Goal: Information Seeking & Learning: Learn about a topic

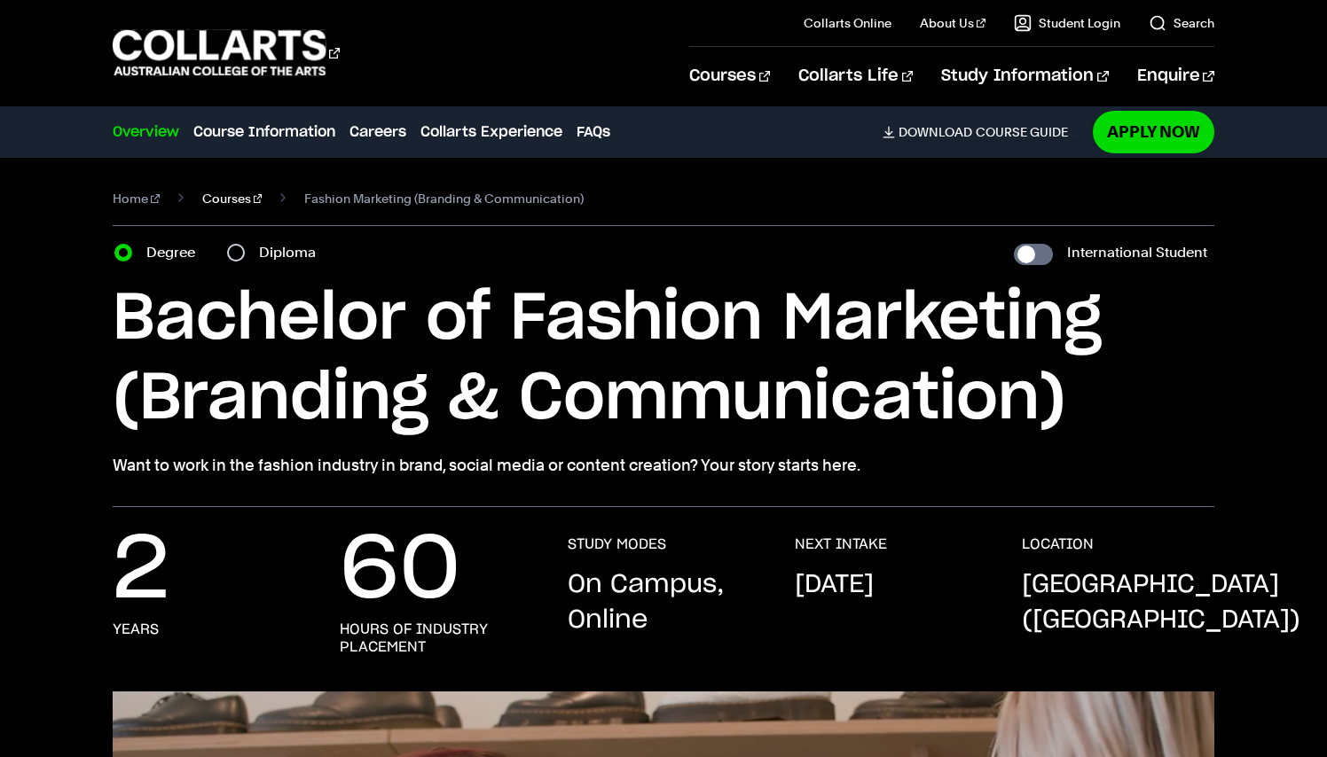
click at [227, 200] on link "Courses" at bounding box center [232, 198] width 60 height 25
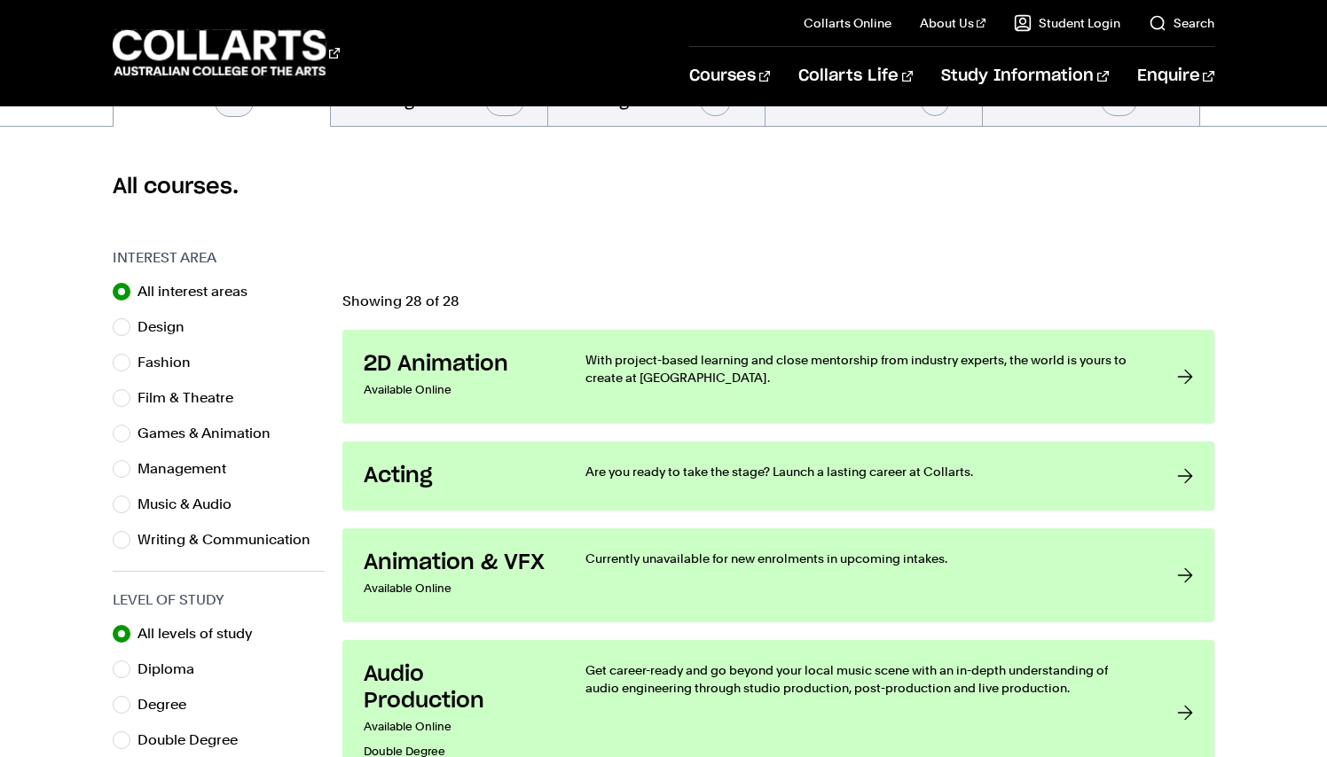
scroll to position [330, 0]
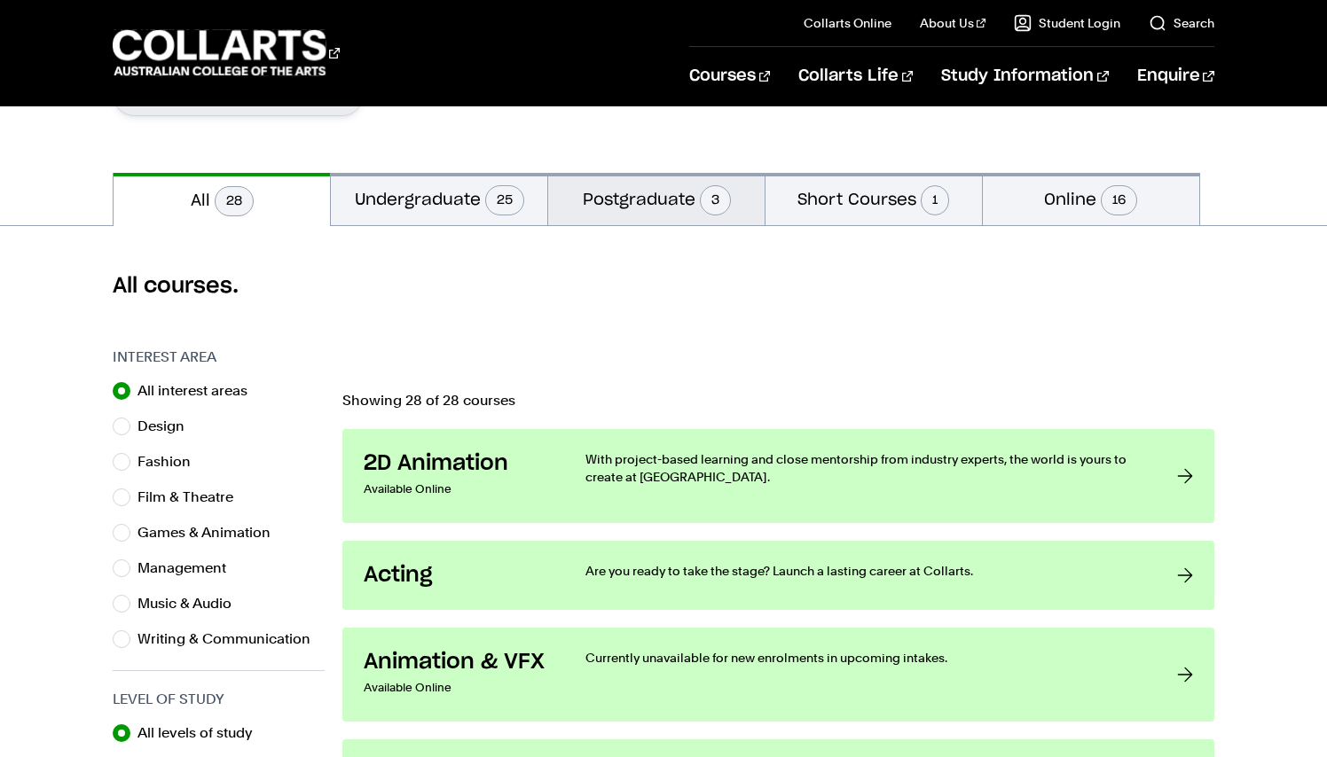
click at [645, 190] on button "Postgraduate 3" at bounding box center [656, 199] width 216 height 52
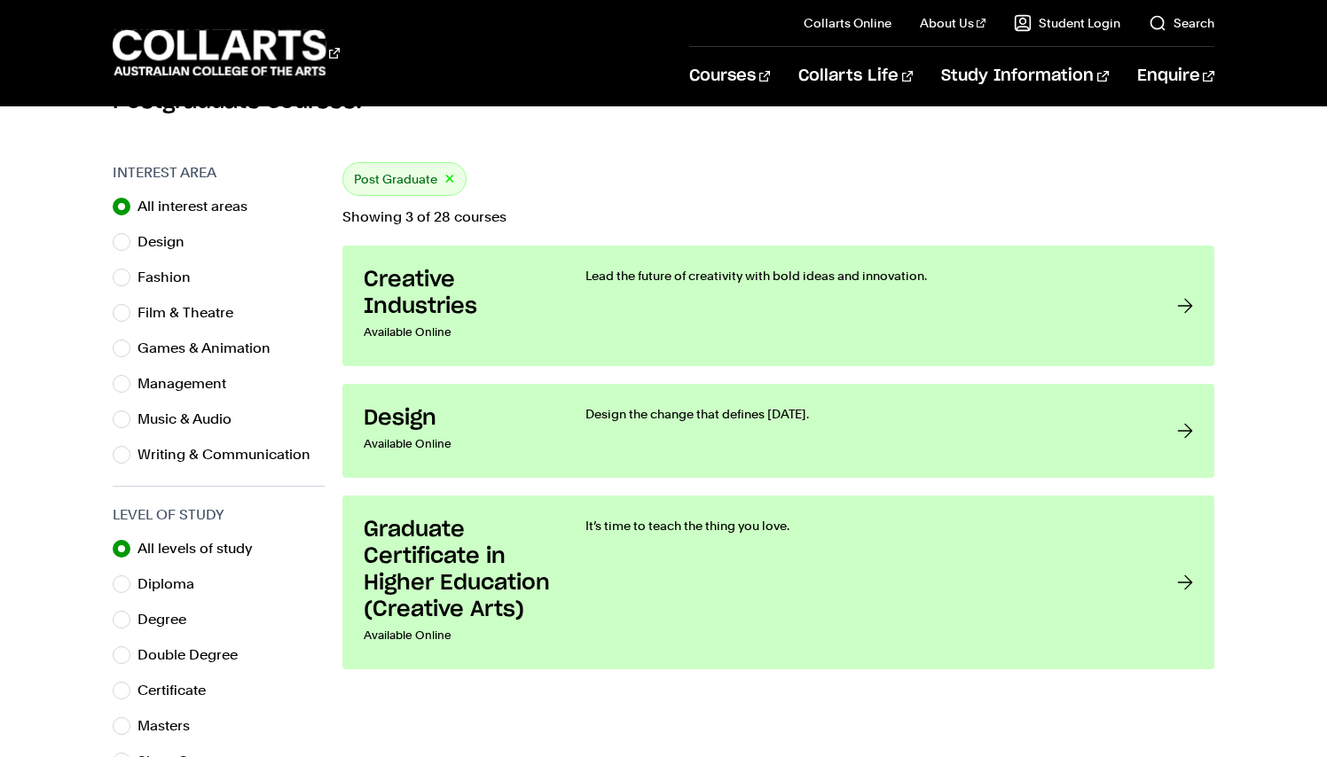
scroll to position [524, 0]
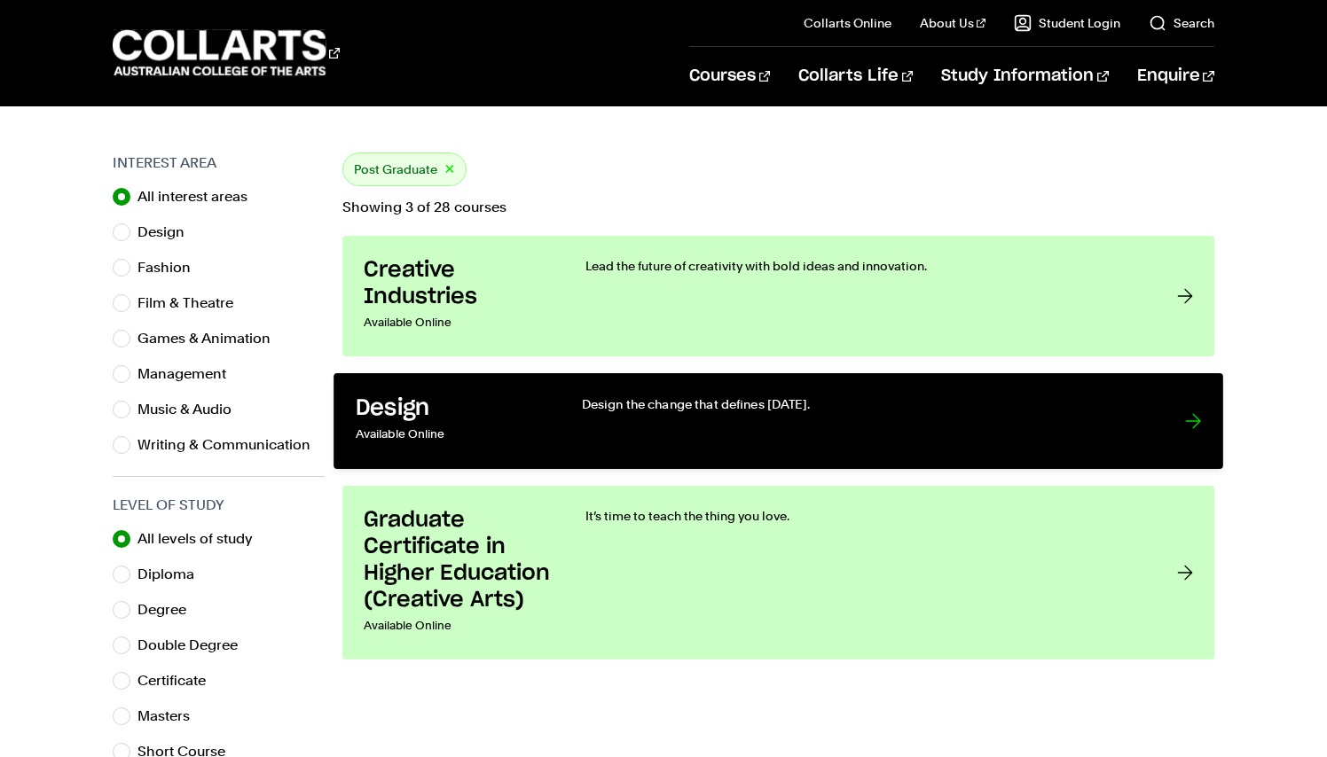
click at [902, 419] on div "Design the change that defines [DATE]." at bounding box center [865, 421] width 567 height 52
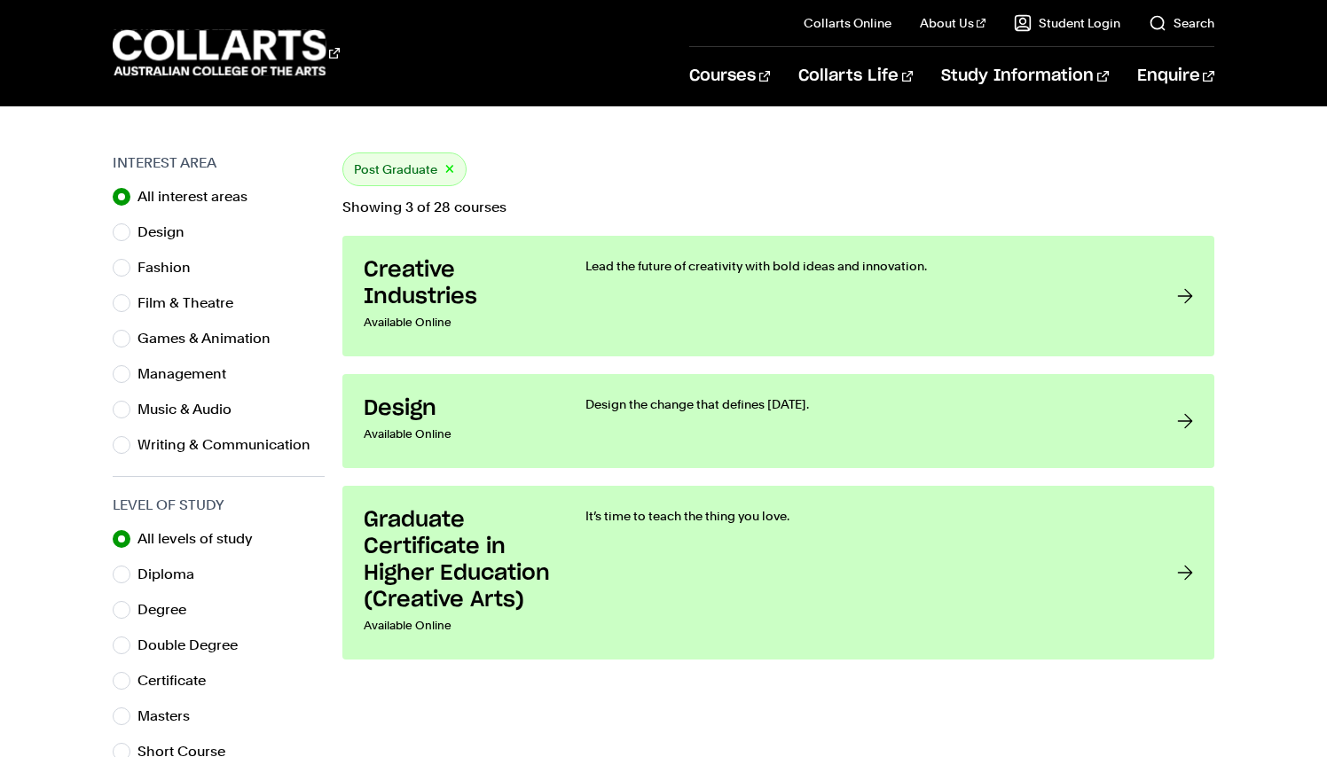
radio input "true"
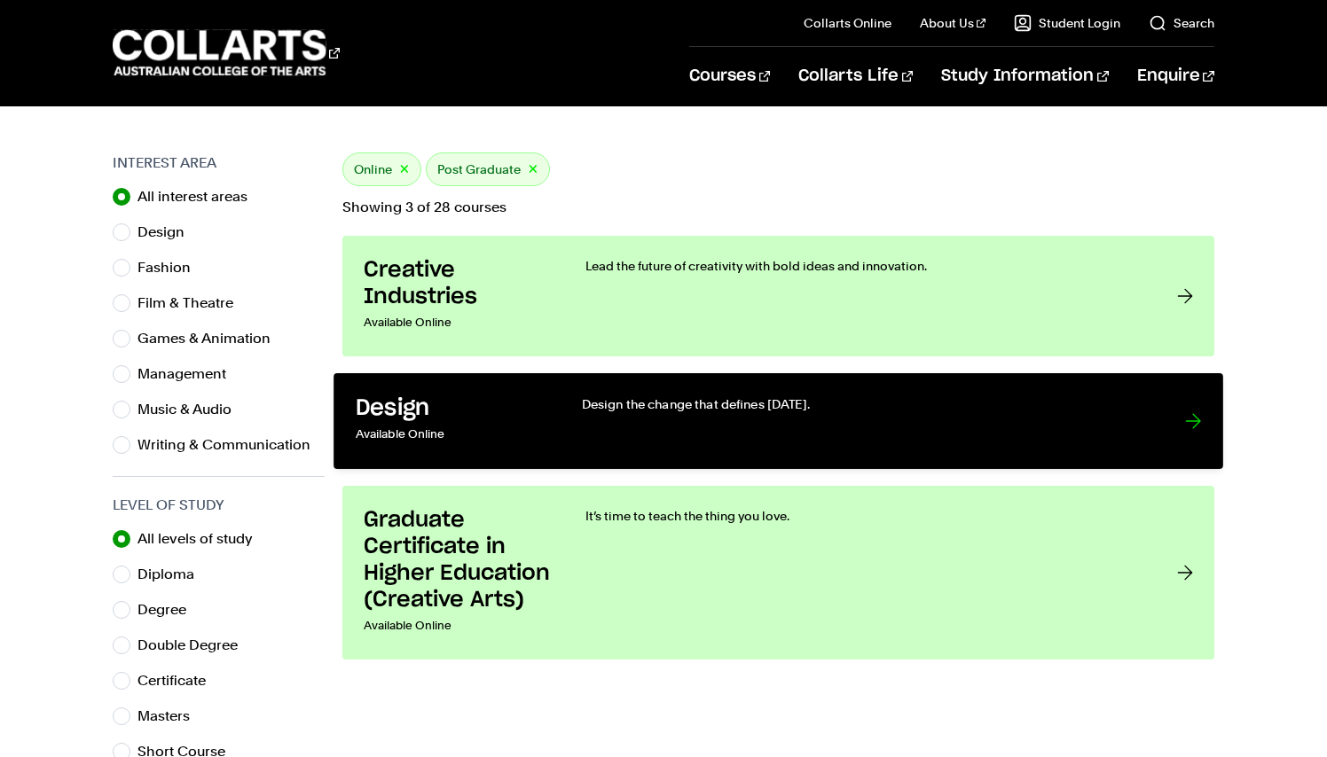
click at [1200, 469] on link "Design Available Online Design the change that defines tomorrow." at bounding box center [777, 421] width 889 height 96
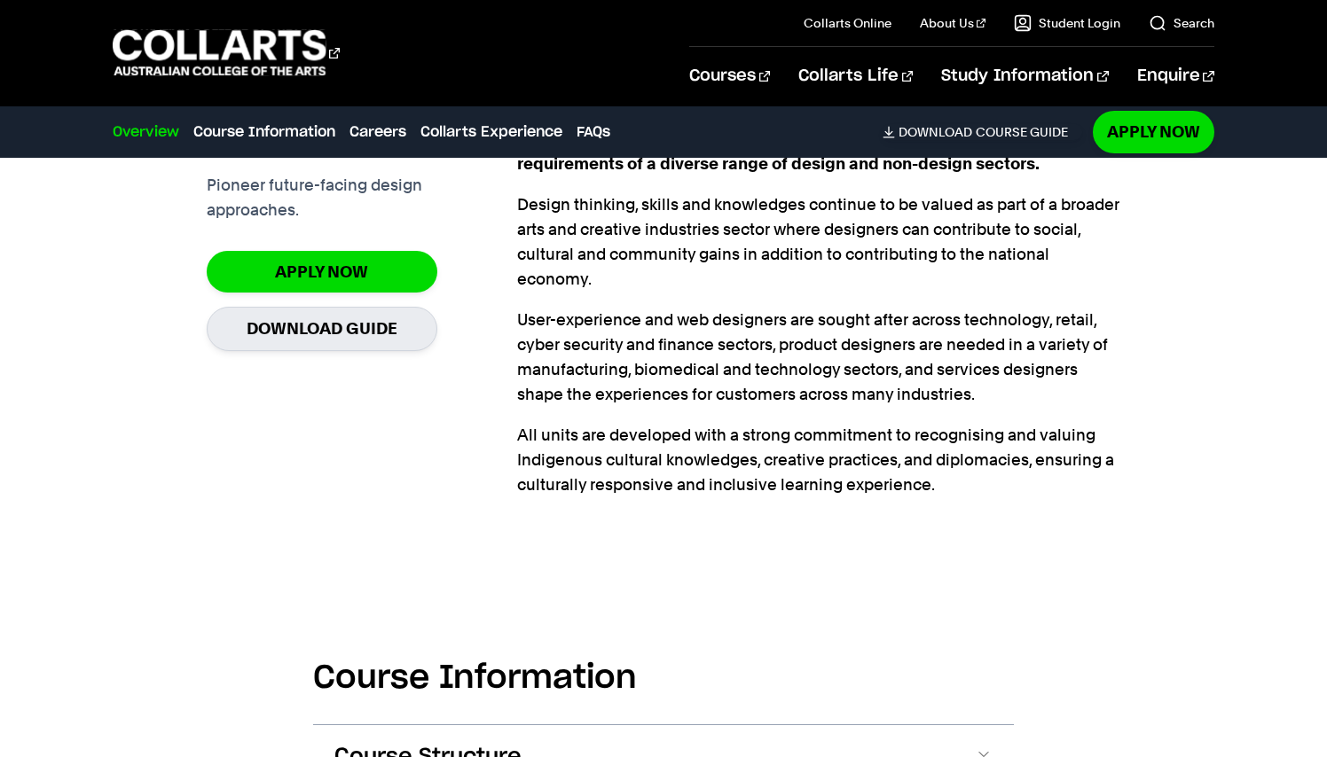
scroll to position [688, 1]
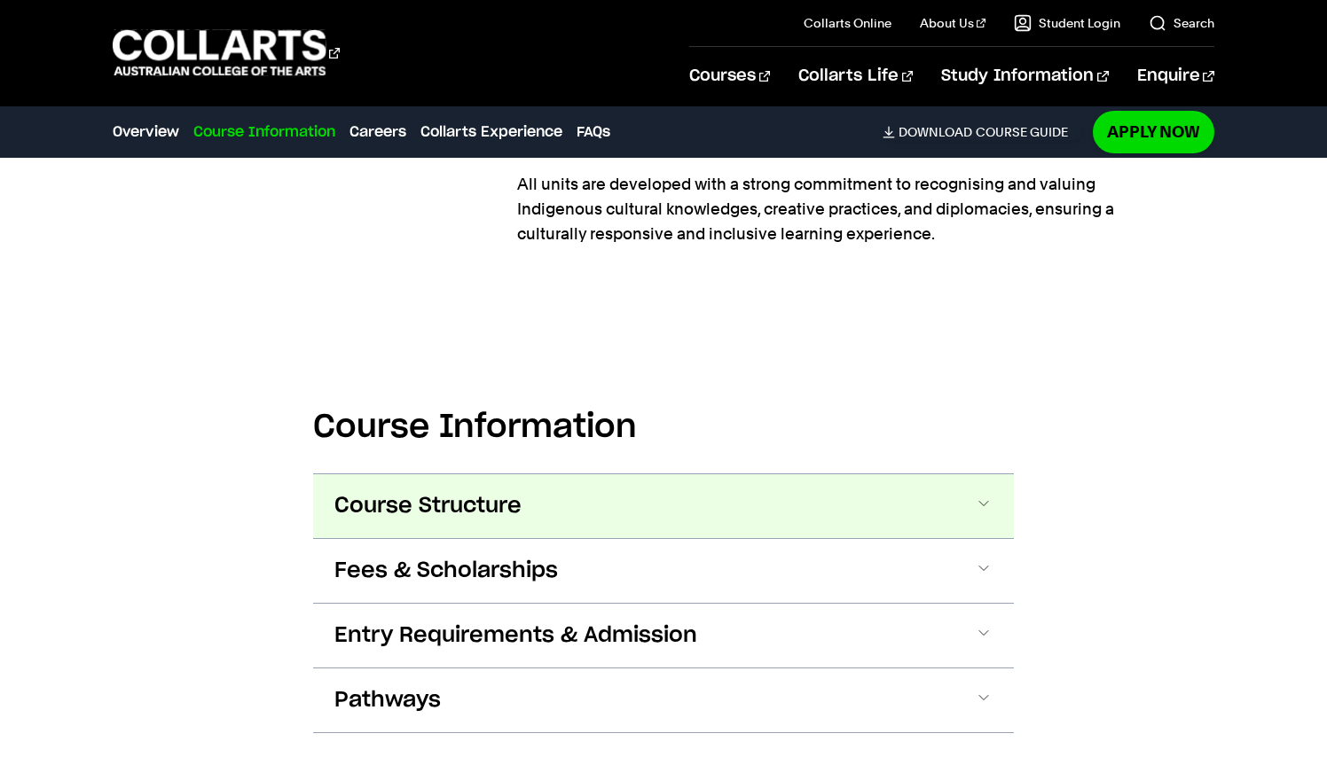
click at [472, 492] on span "Course Structure" at bounding box center [427, 506] width 187 height 28
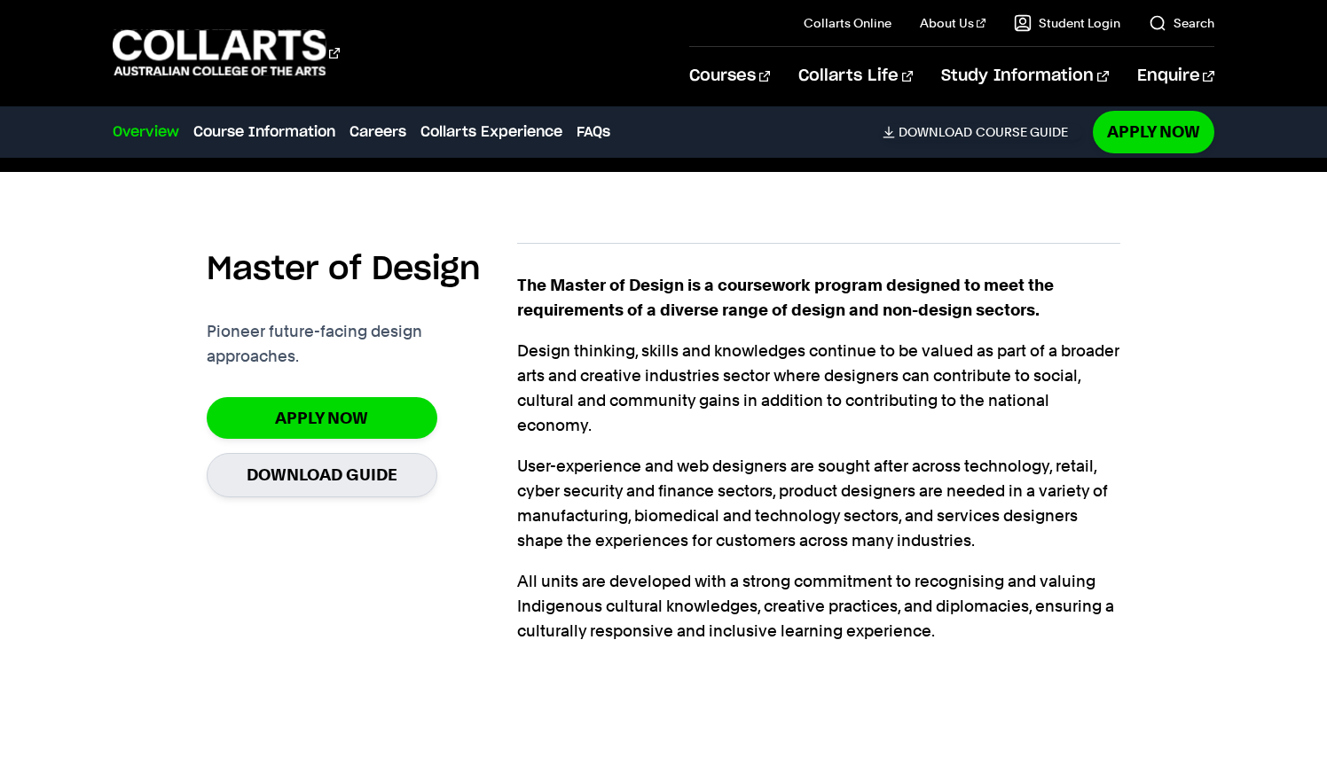
scroll to position [458, 0]
click at [360, 455] on link "Download Guide" at bounding box center [322, 474] width 231 height 43
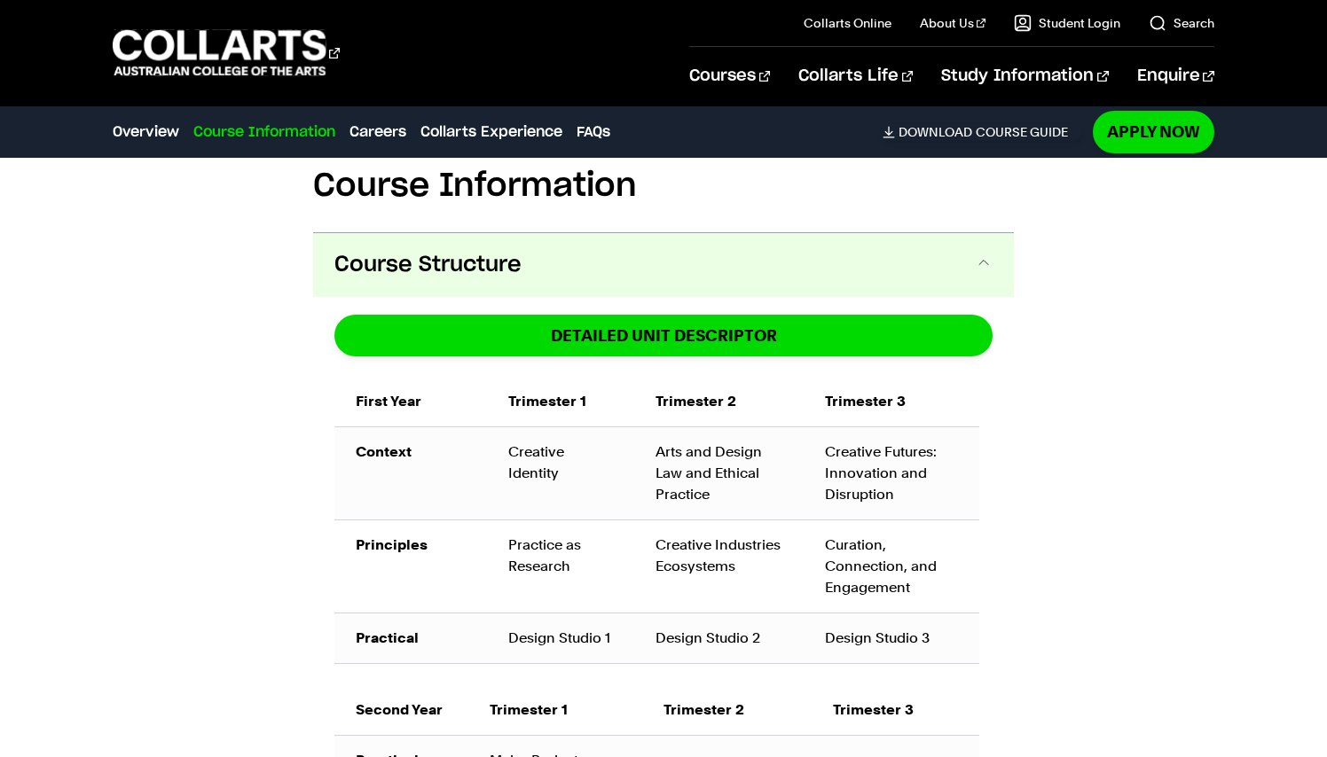
scroll to position [1141, 0]
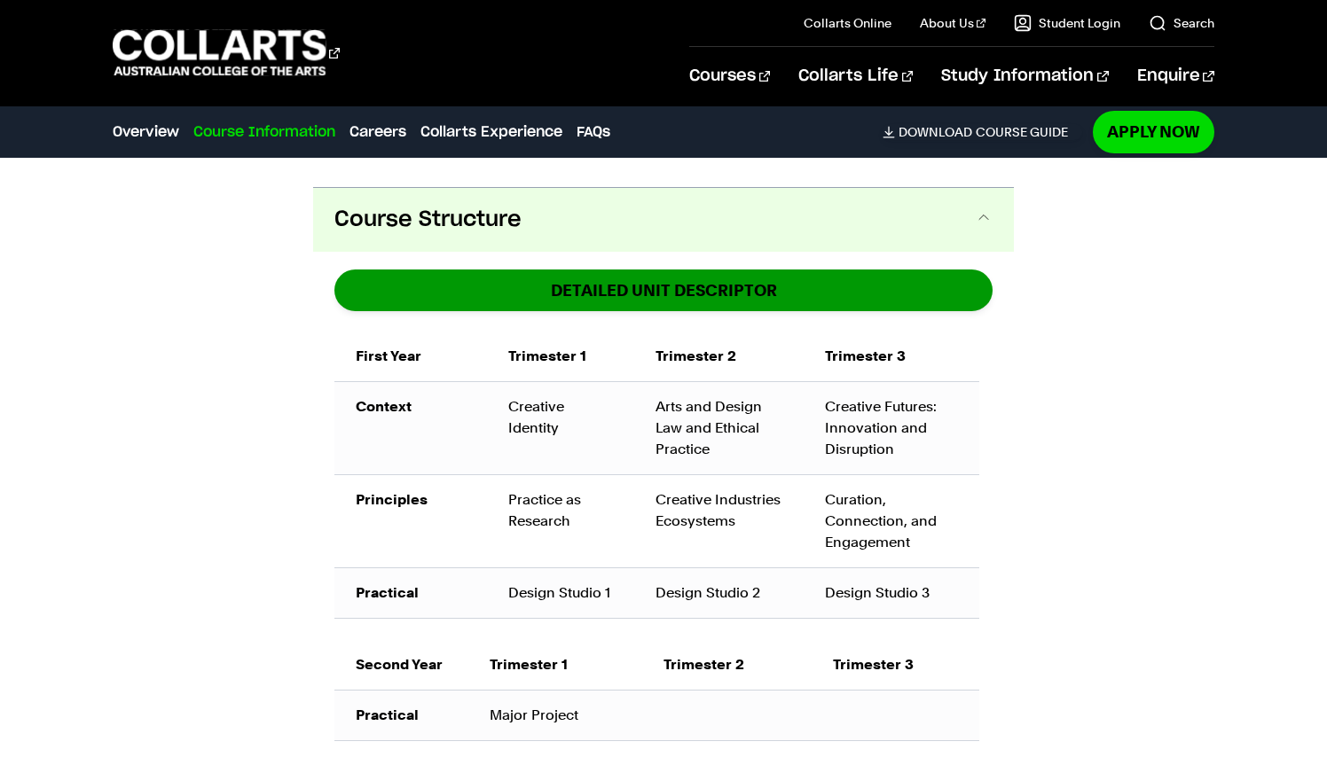
click at [623, 277] on link "DETAILED UNIT DESCRIPTOR" at bounding box center [663, 291] width 658 height 42
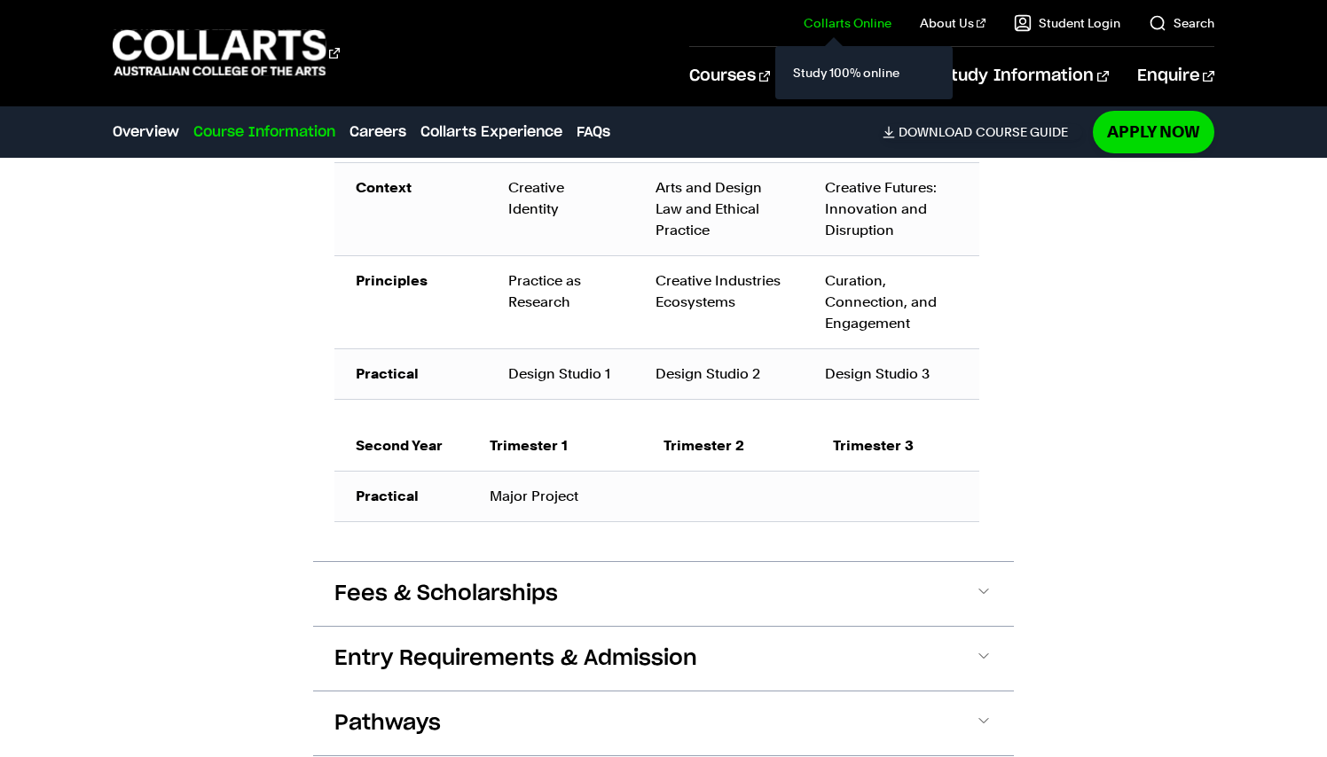
scroll to position [1365, 0]
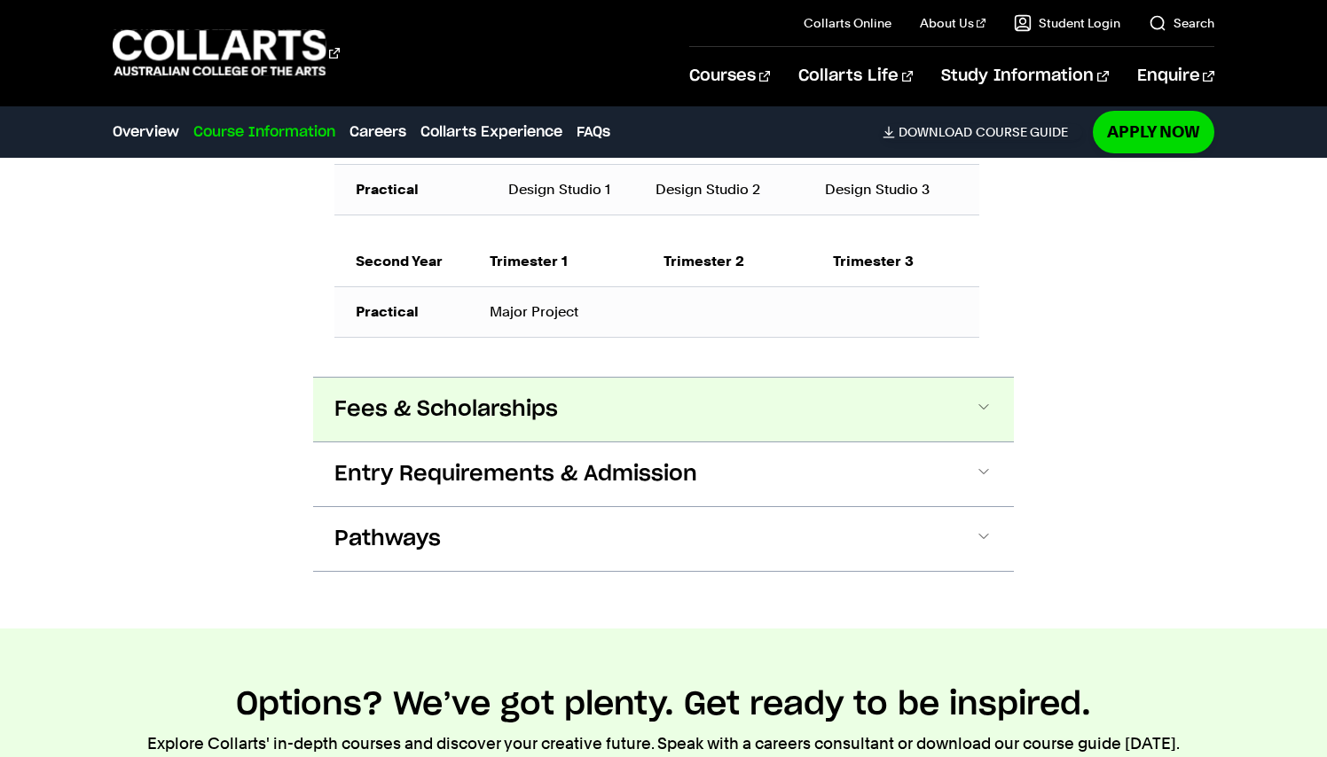
click at [557, 424] on span "Fees & Scholarships" at bounding box center [445, 409] width 223 height 28
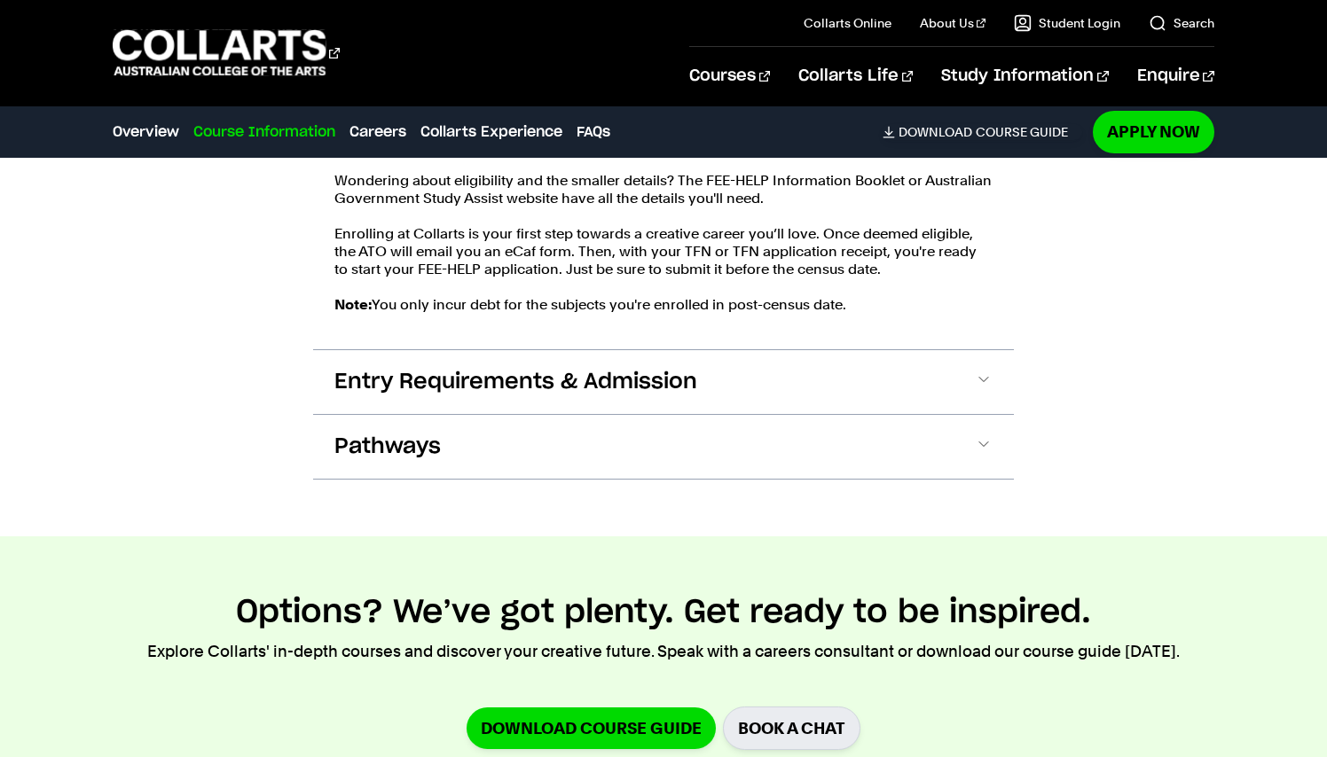
scroll to position [2122, 0]
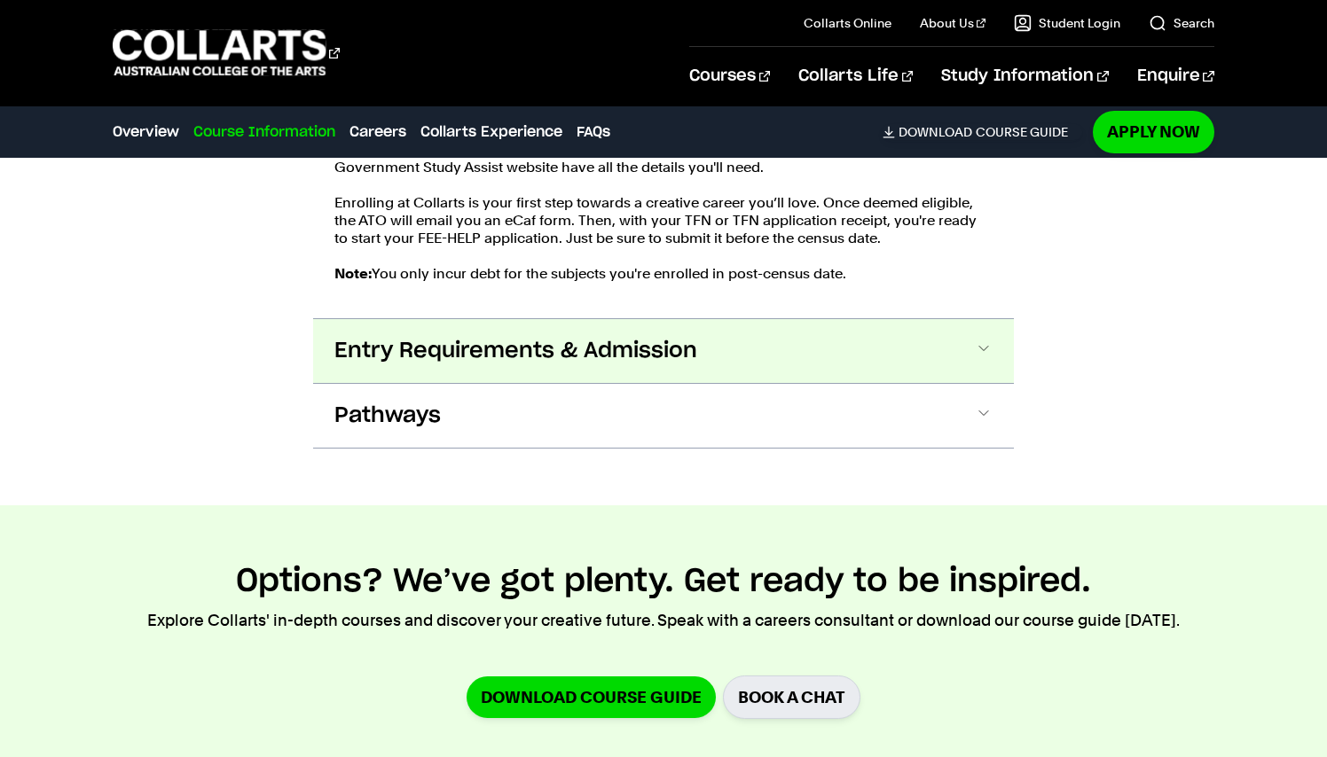
click at [496, 365] on span "Entry Requirements & Admission" at bounding box center [515, 351] width 363 height 28
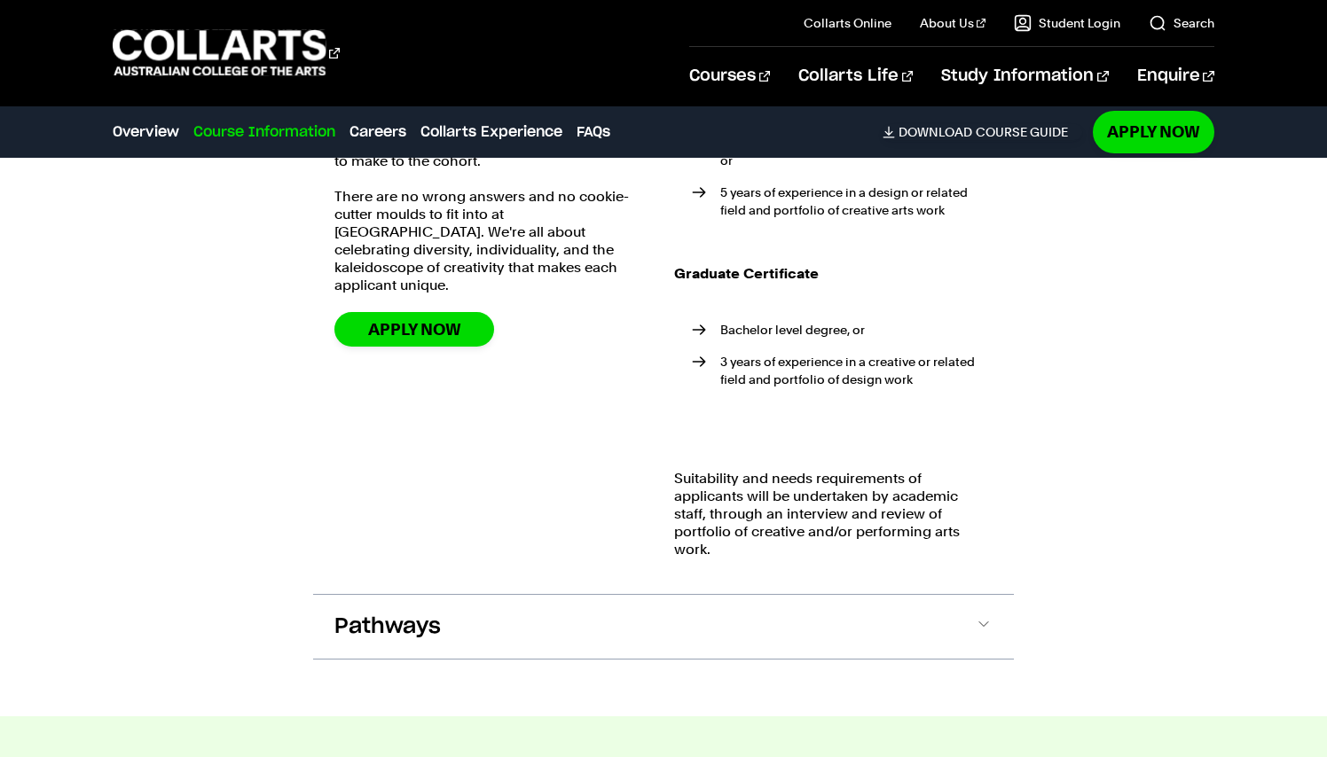
scroll to position [2592, 0]
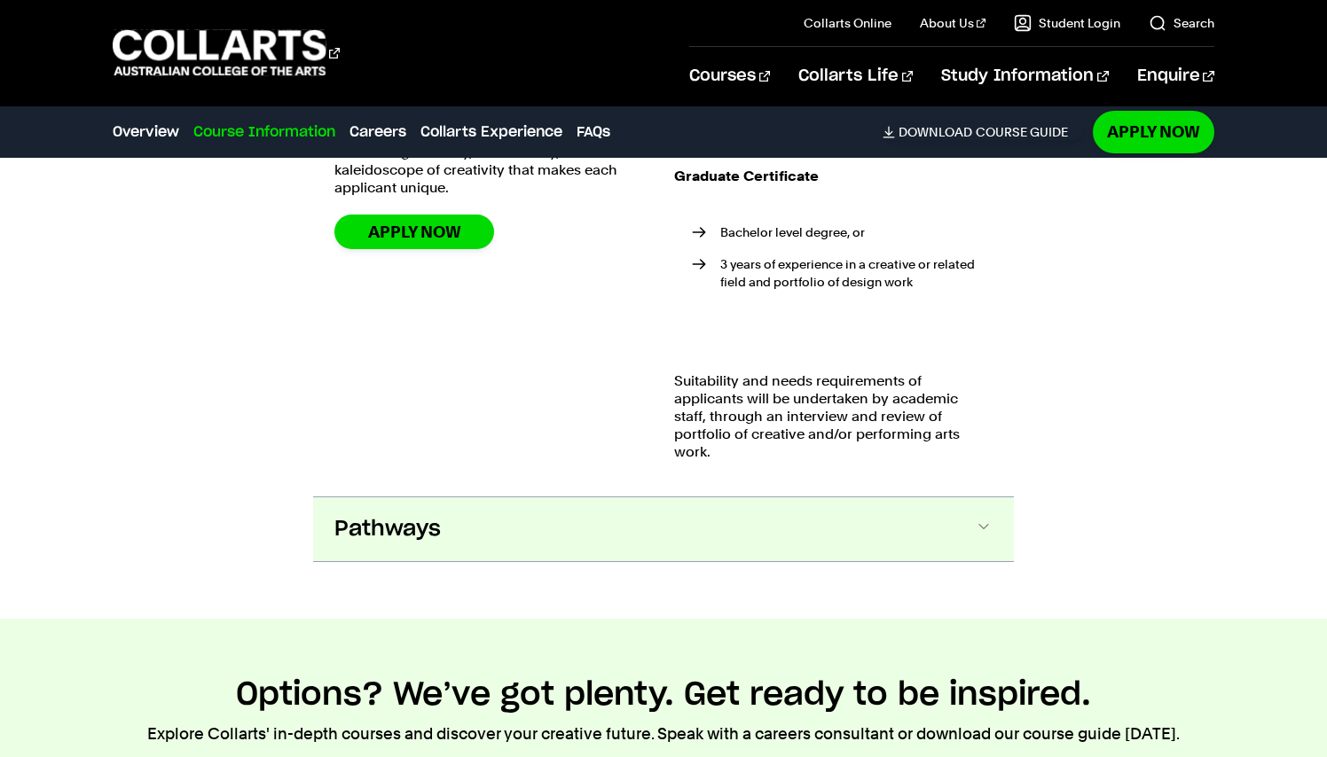
click at [689, 561] on button "Pathways" at bounding box center [663, 529] width 701 height 64
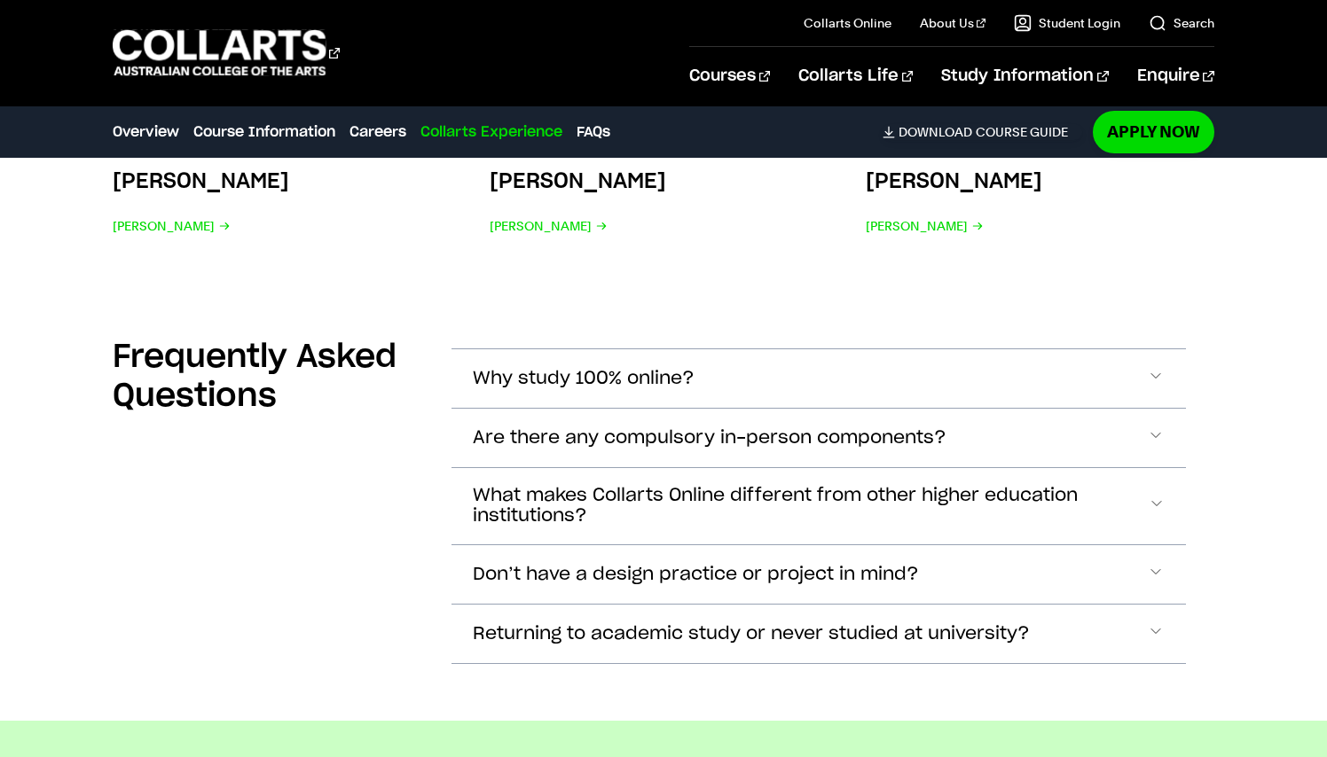
scroll to position [7653, 0]
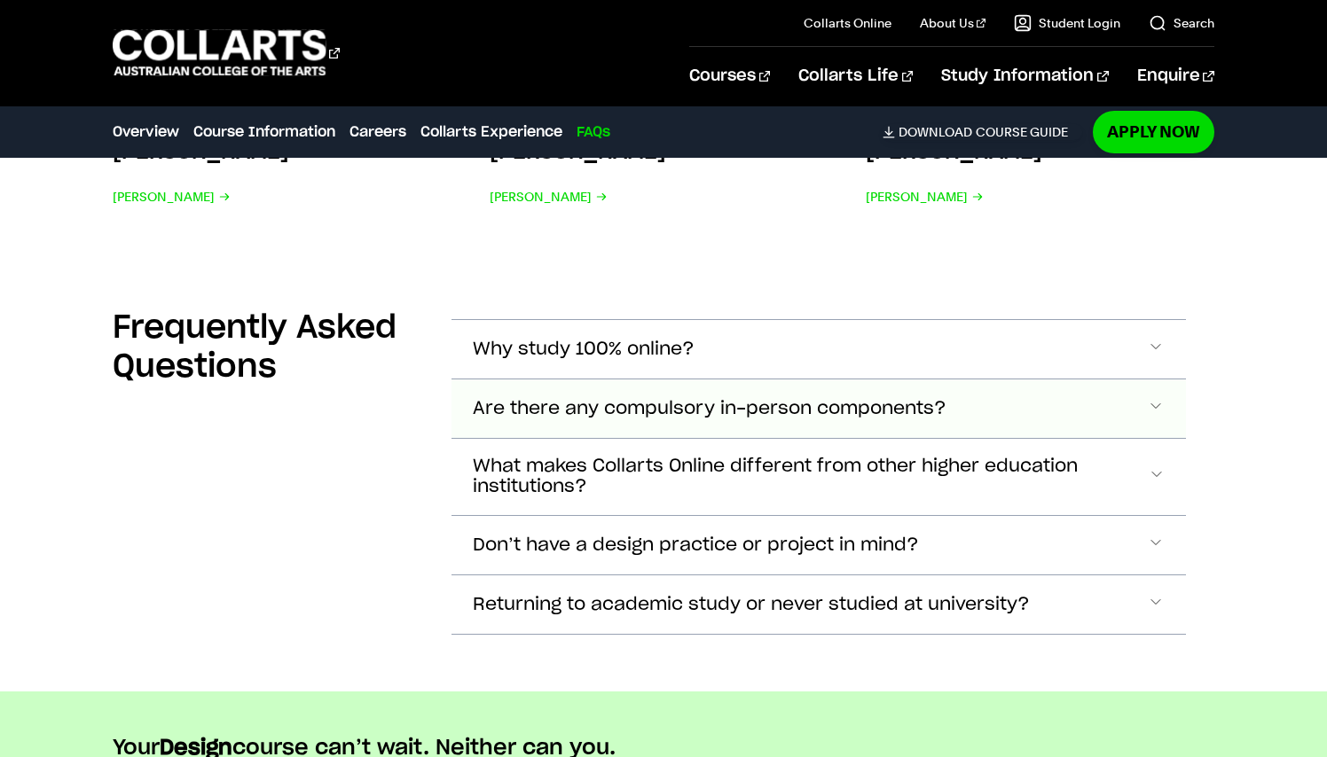
click at [578, 438] on button "Are there any compulsory in-person components?" at bounding box center [818, 409] width 734 height 59
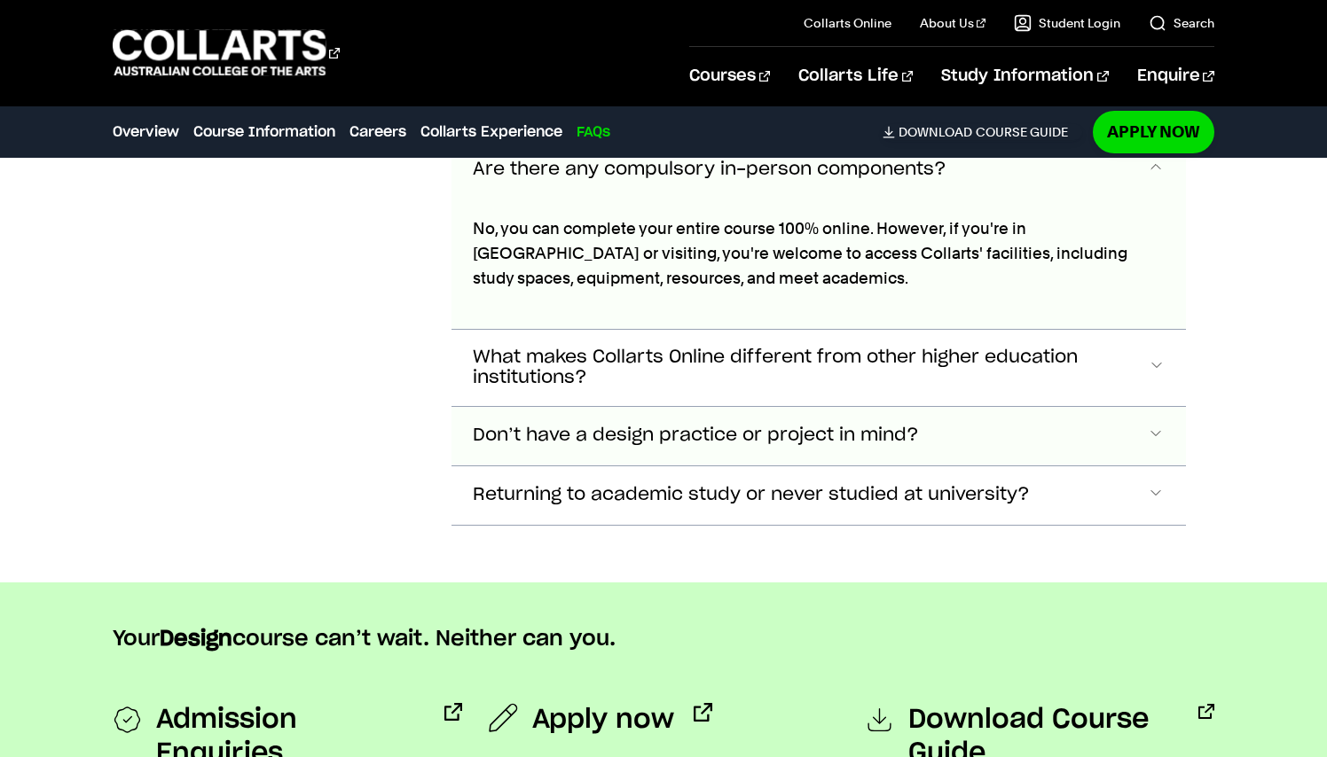
scroll to position [7894, 0]
click at [585, 198] on button "Are there any compulsory in-person components?" at bounding box center [818, 168] width 734 height 59
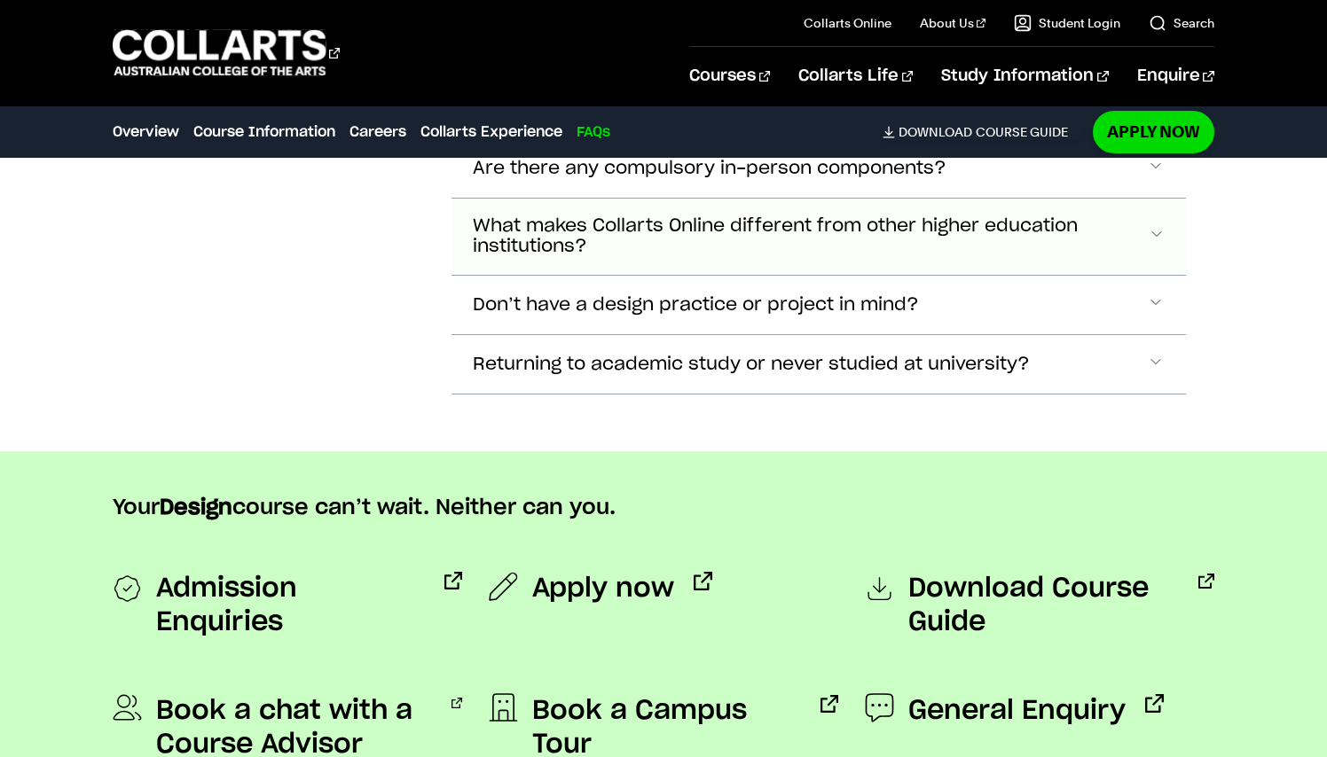
click at [626, 257] on span "What makes Collarts Online different from other higher education institutions?" at bounding box center [810, 236] width 675 height 41
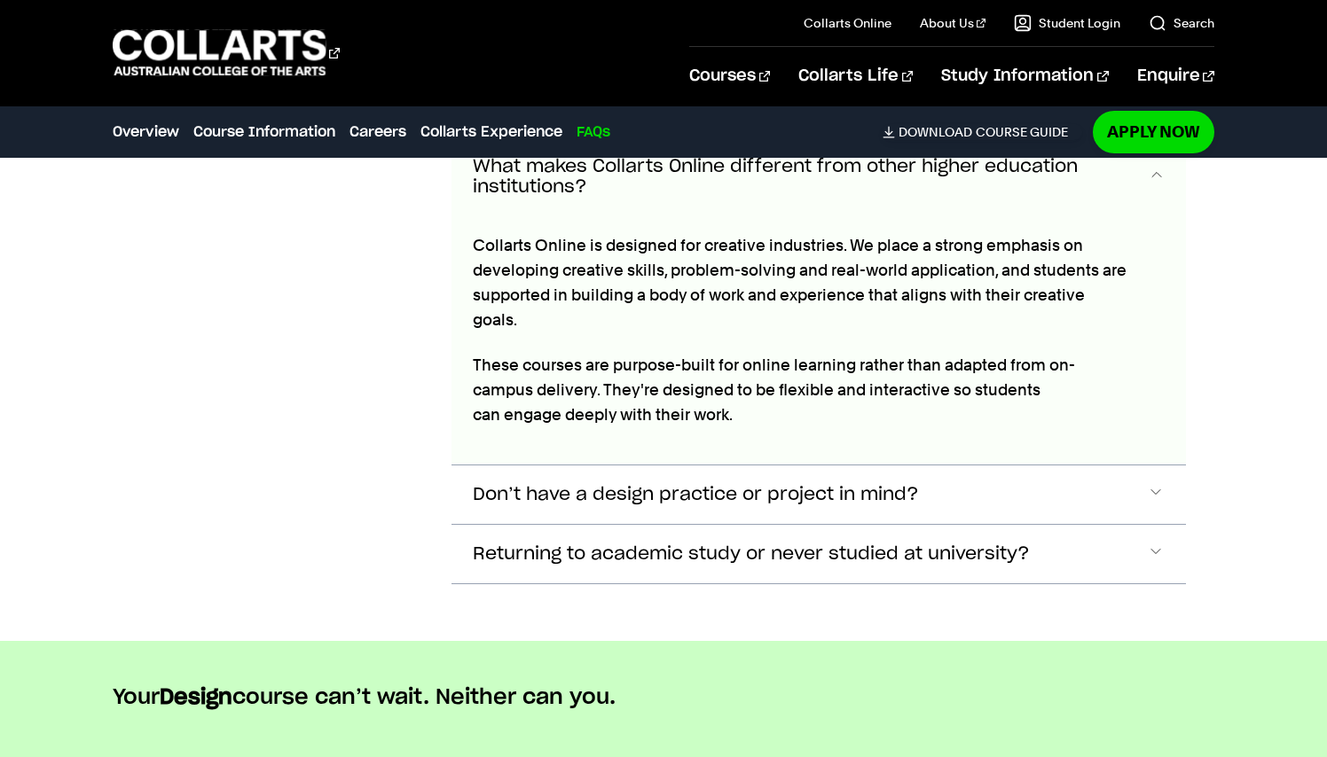
click at [618, 215] on button "What makes Collarts Online different from other higher education institutions?" at bounding box center [818, 177] width 734 height 76
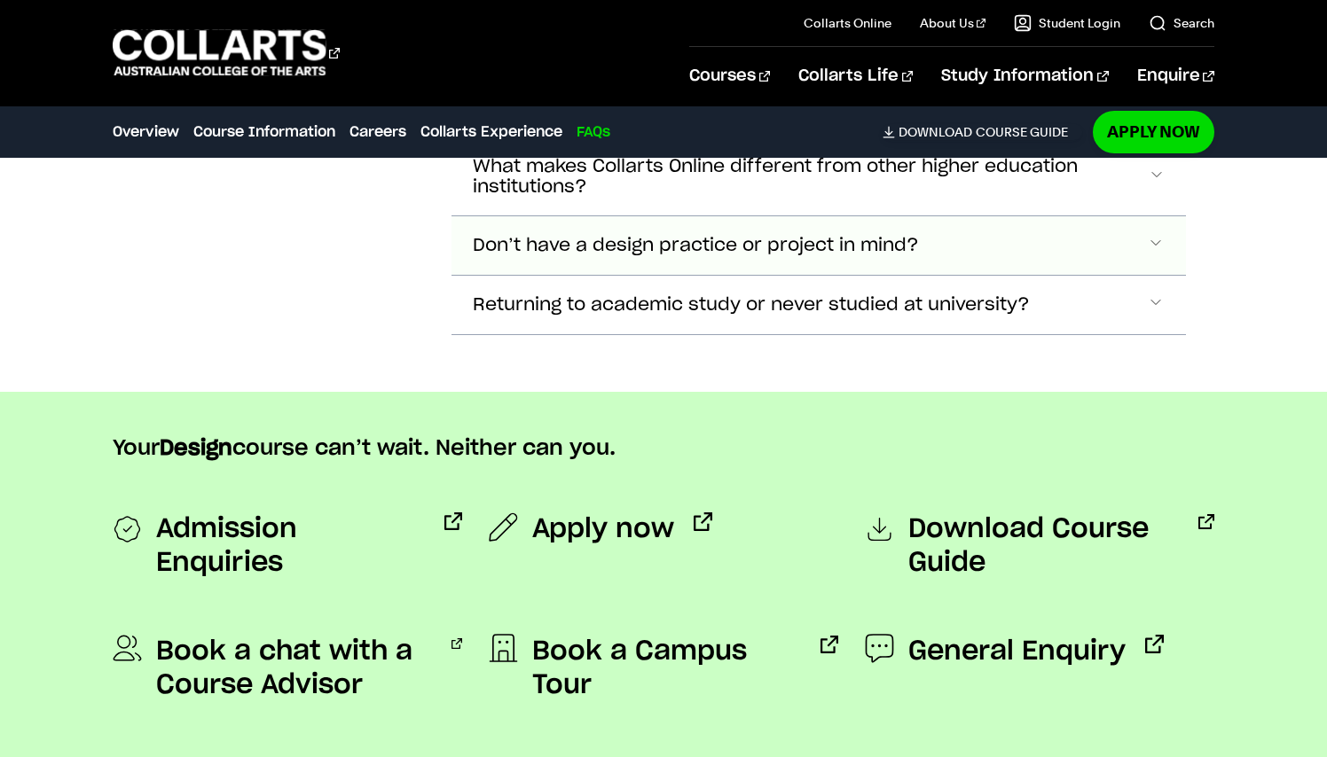
click at [645, 256] on span "Don’t have a design practice or project in mind?" at bounding box center [696, 246] width 446 height 20
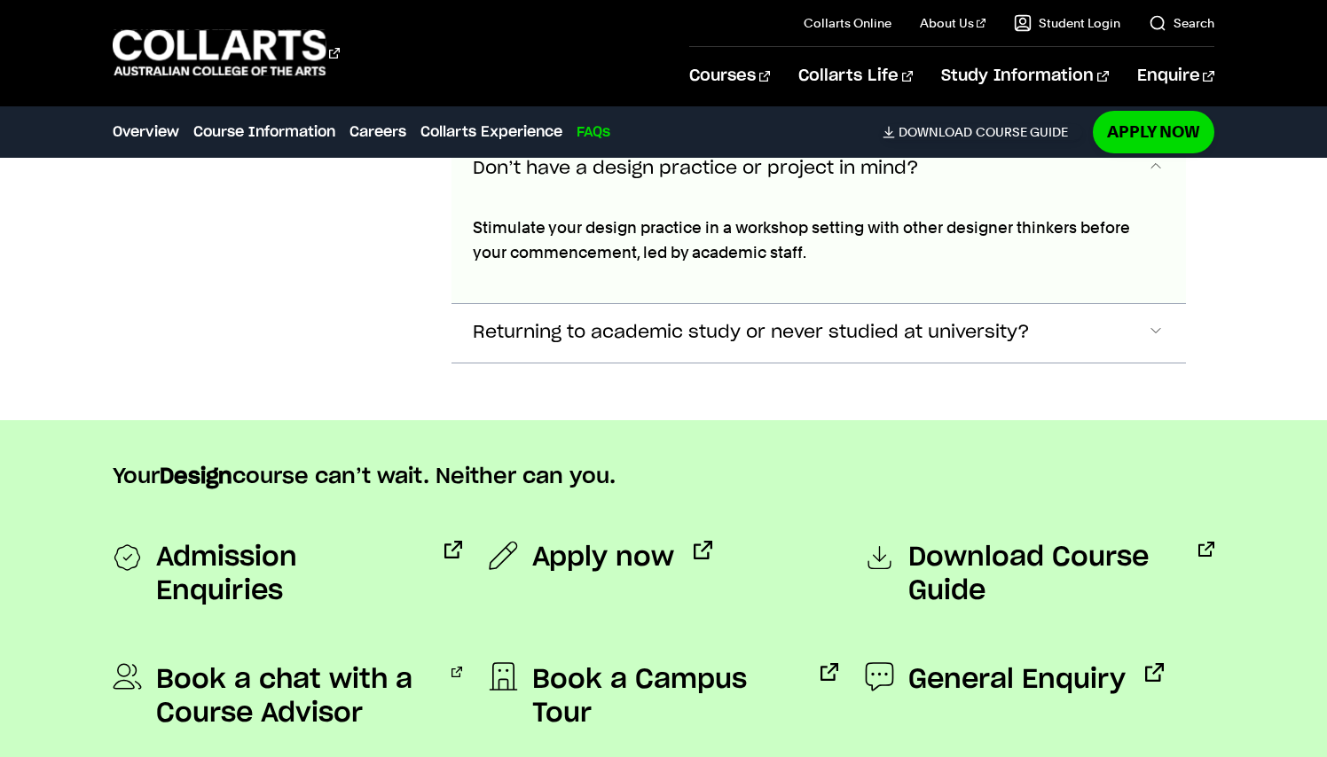
click at [622, 179] on span "Don’t have a design practice or project in mind?" at bounding box center [696, 169] width 446 height 20
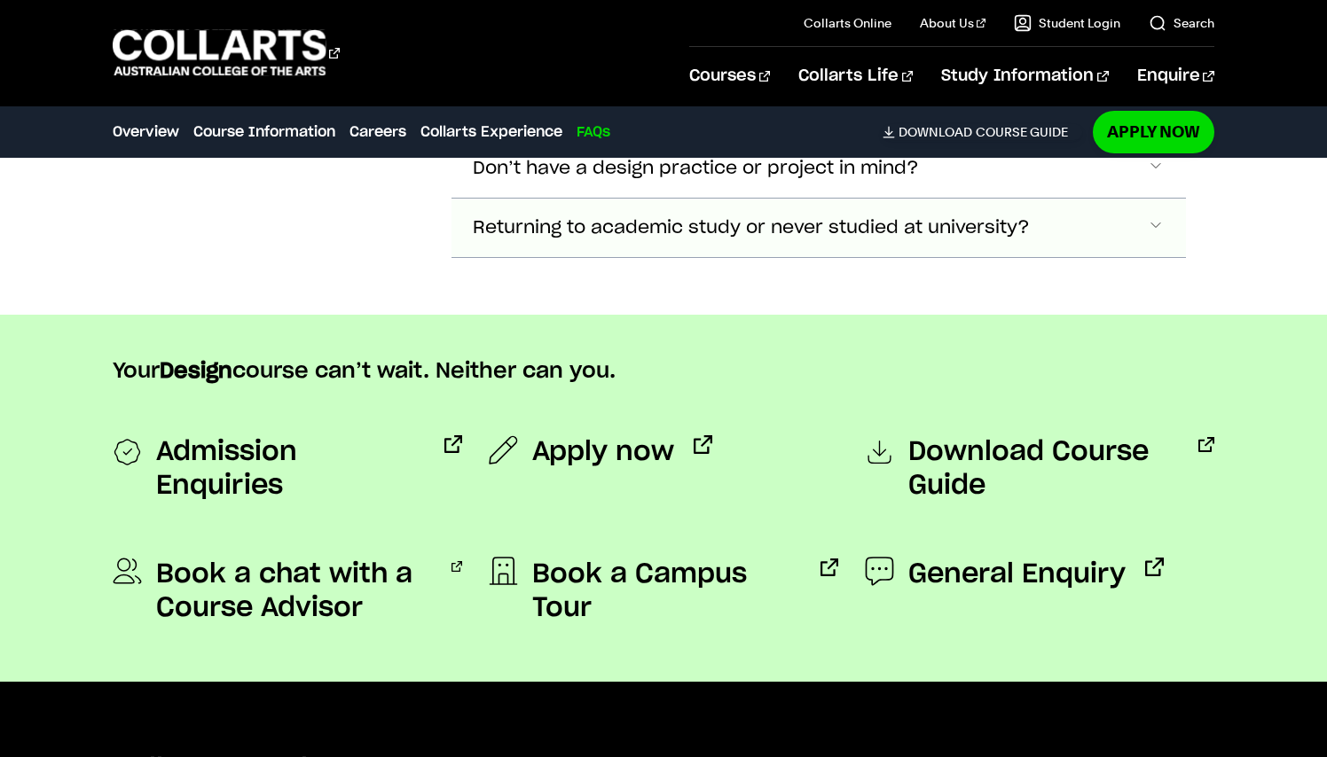
click at [632, 239] on span "Returning to academic study or never studied at university?" at bounding box center [751, 228] width 557 height 20
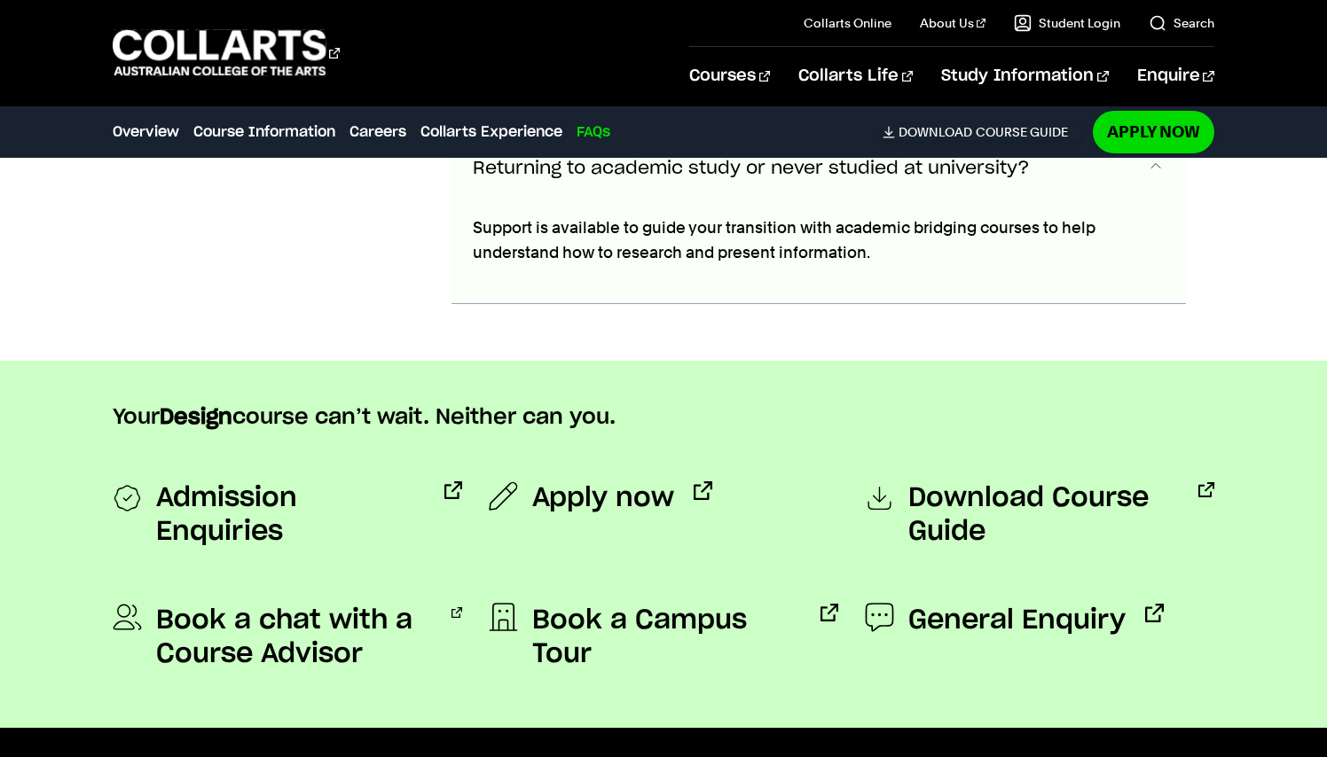
click at [622, 198] on button "Returning to academic study or never studied at university?" at bounding box center [818, 168] width 734 height 59
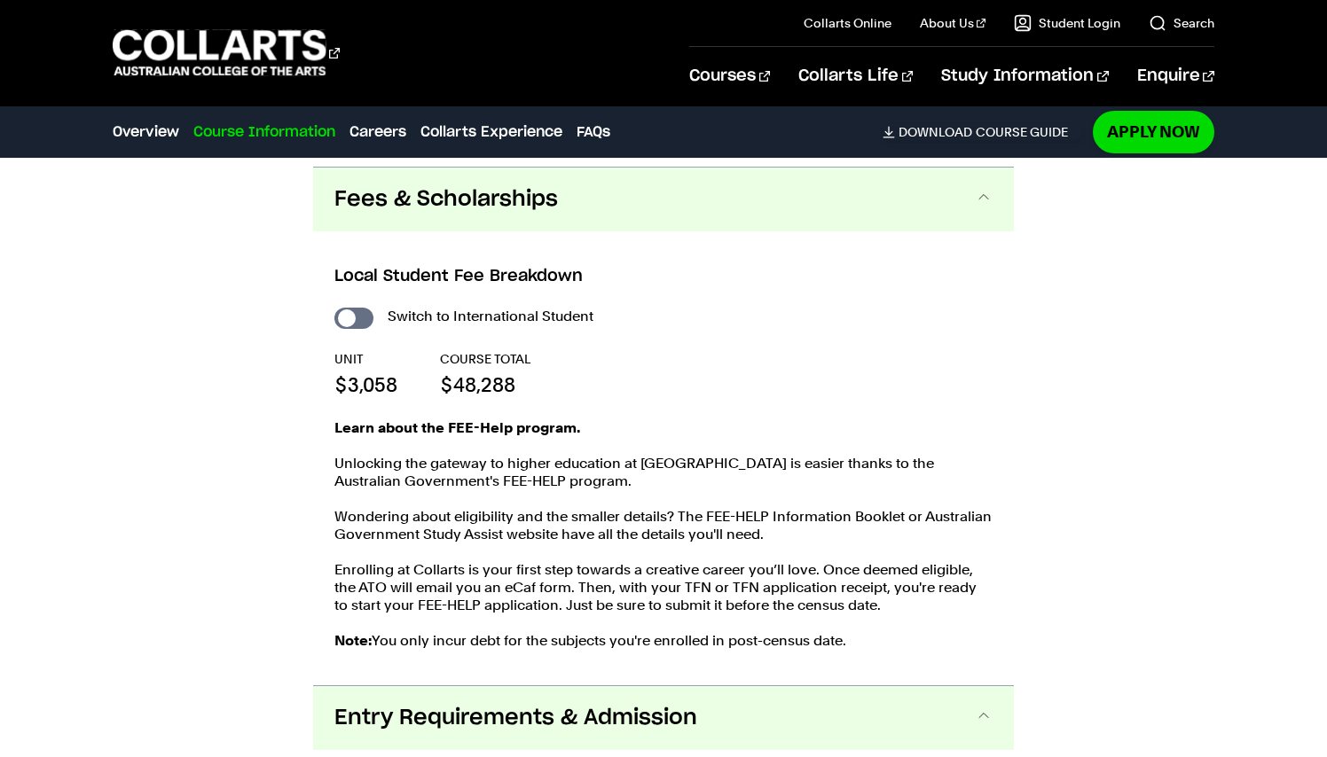
scroll to position [1754, 0]
drag, startPoint x: 329, startPoint y: 405, endPoint x: 416, endPoint y: 405, distance: 86.9
click at [416, 405] on div "Local Student Fee Breakdown Switch to International Student UNIT $3,058 COURSE …" at bounding box center [663, 459] width 701 height 454
copy p "$3,058"
click at [649, 392] on div "UNIT $3,058 COURSE TOTAL $48,288" at bounding box center [663, 375] width 658 height 48
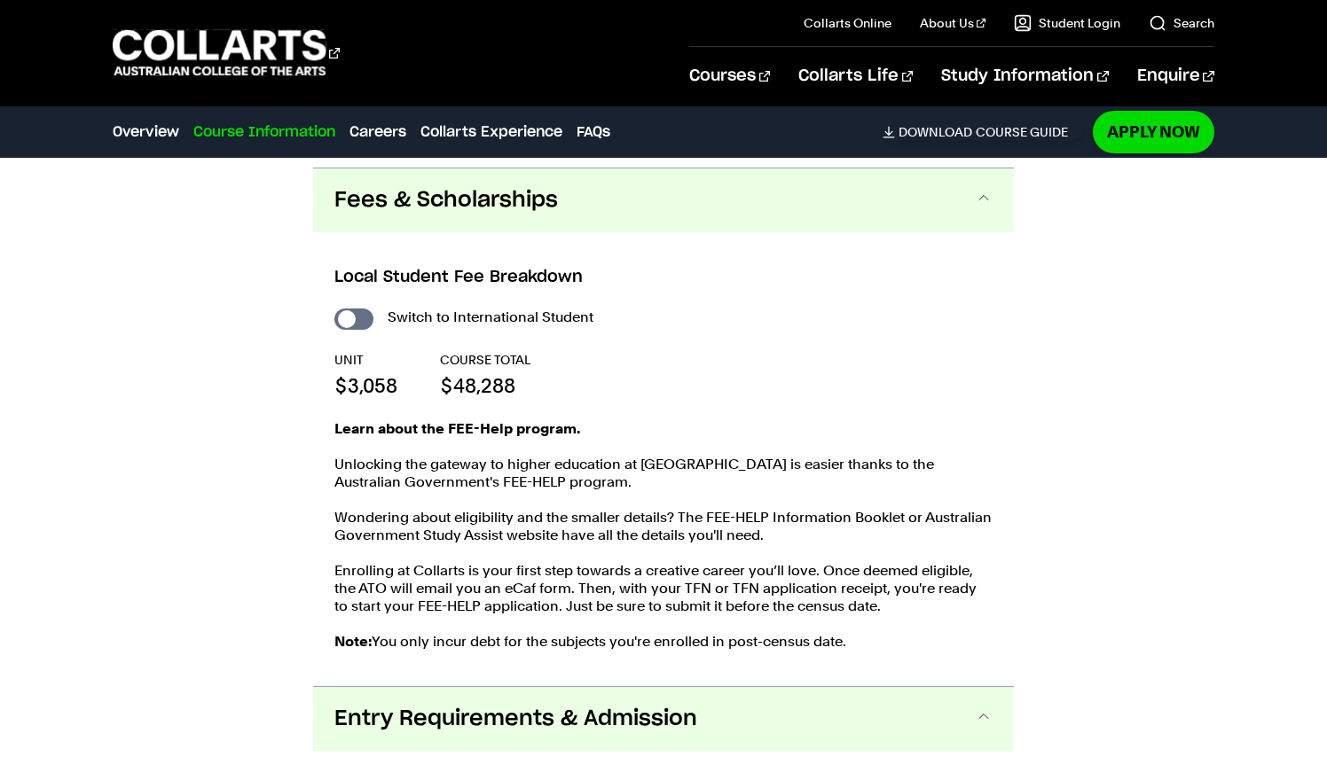
click at [209, 135] on link "Course Information" at bounding box center [264, 131] width 142 height 21
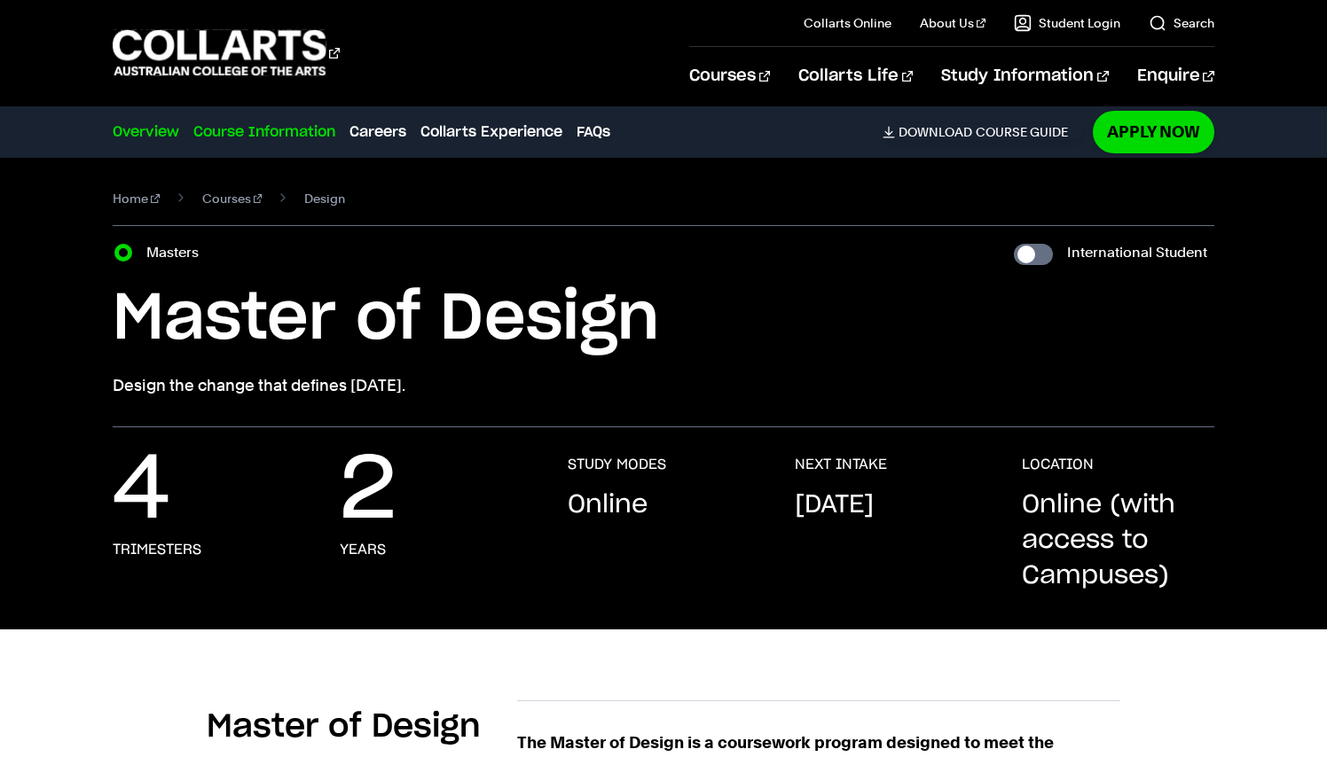
scroll to position [0, 0]
click at [170, 252] on label "Masters" at bounding box center [177, 252] width 63 height 25
click at [132, 252] on input "Masters" at bounding box center [123, 253] width 18 height 18
click at [230, 197] on link "Courses" at bounding box center [232, 198] width 60 height 25
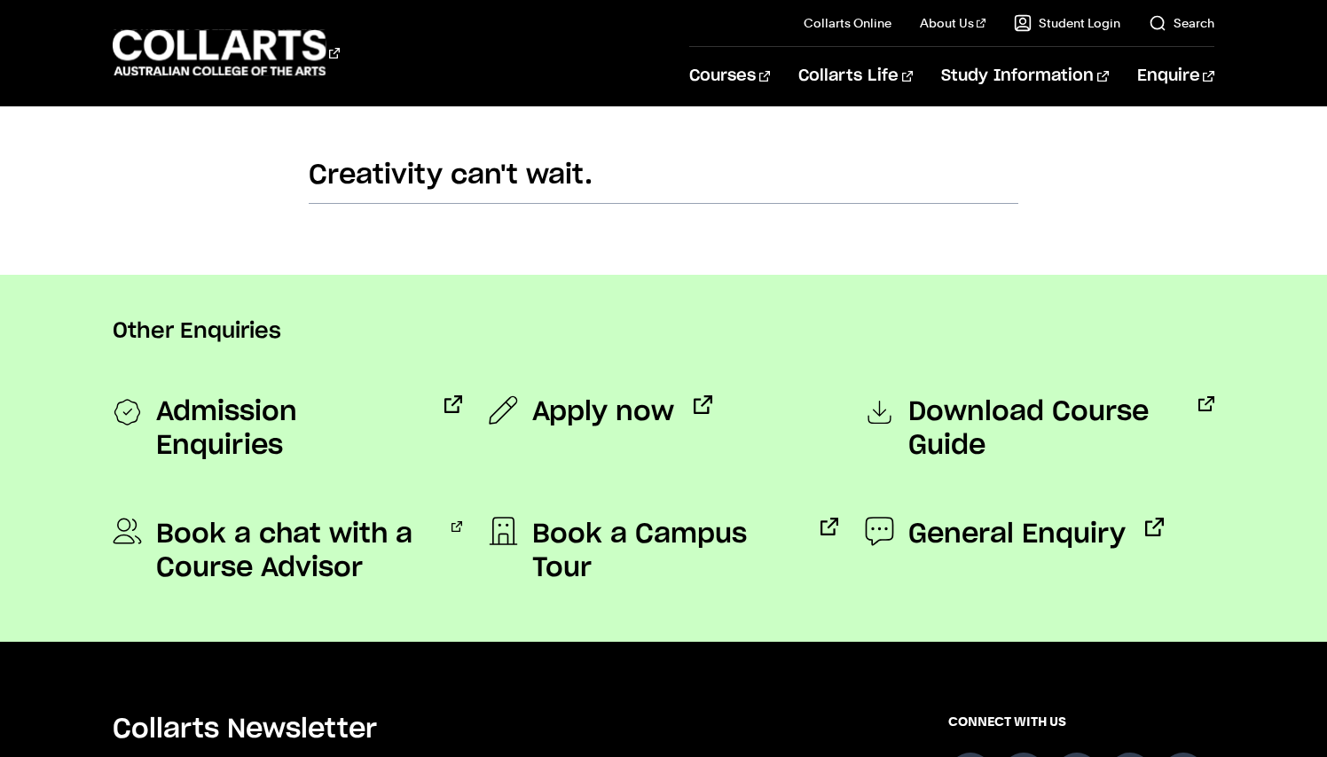
scroll to position [1188, 0]
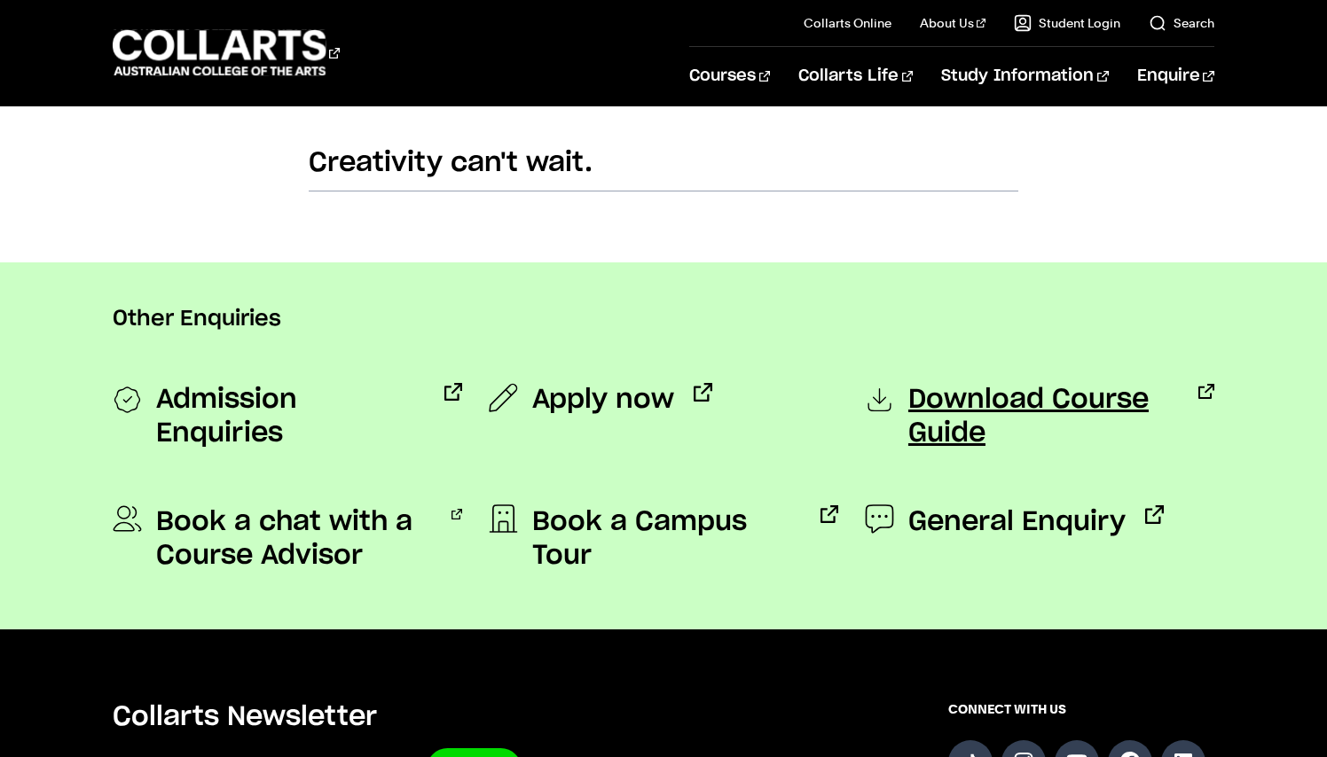
click at [991, 438] on span "Download Course Guide" at bounding box center [1043, 416] width 270 height 67
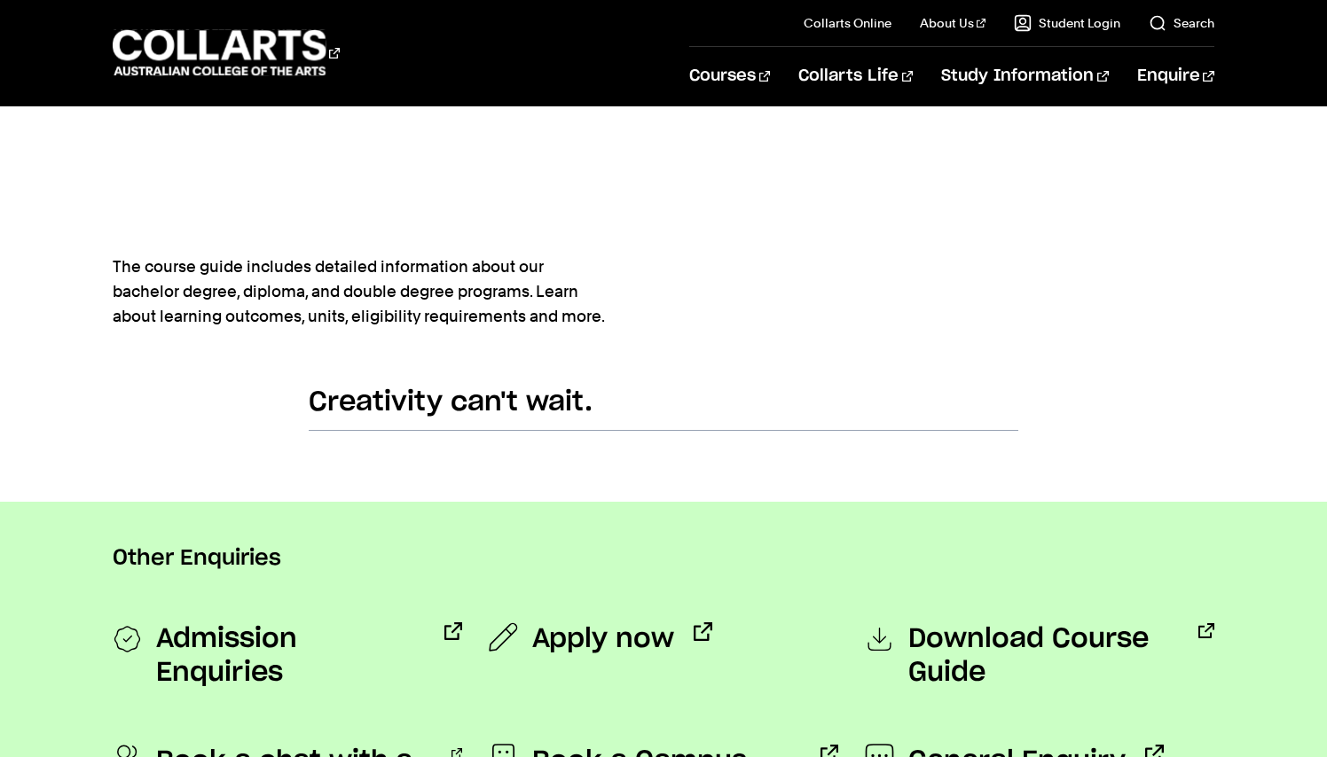
scroll to position [1574, 0]
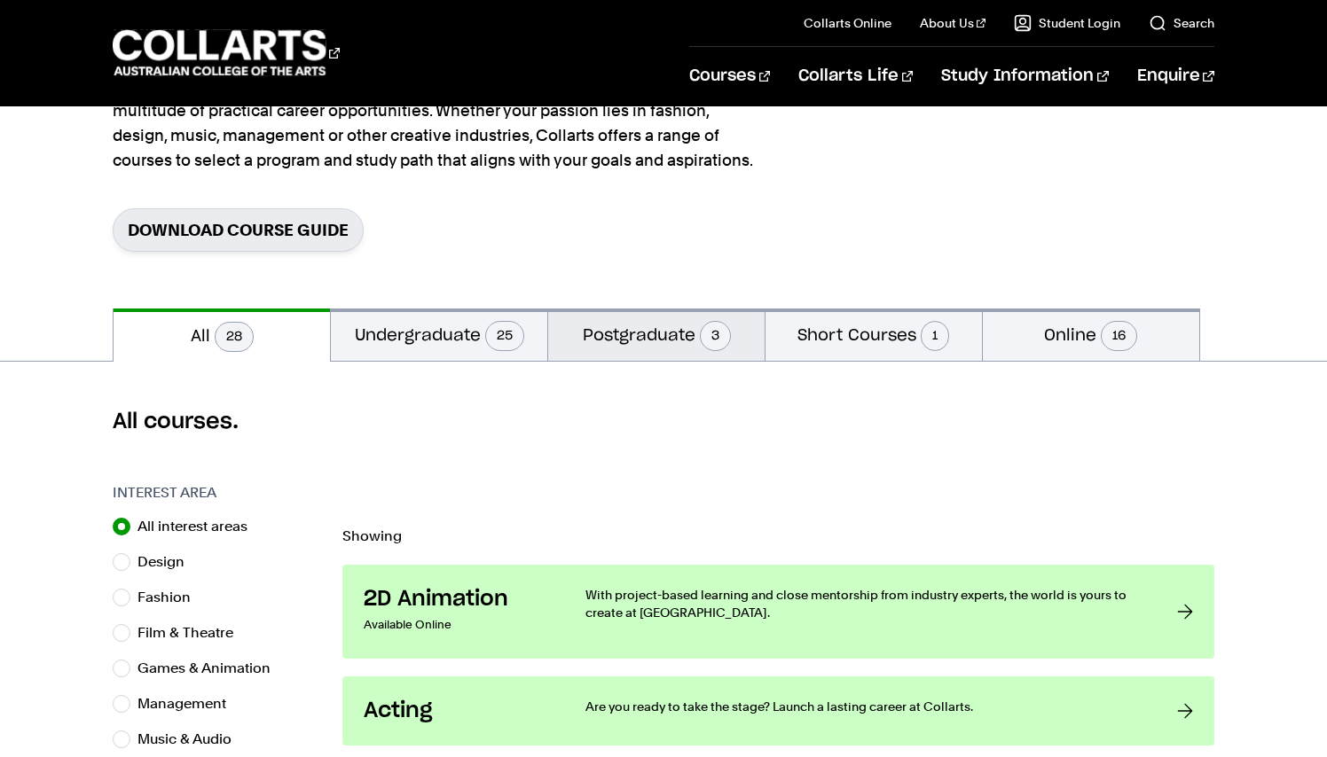
click at [646, 333] on button "Postgraduate 3" at bounding box center [656, 335] width 216 height 52
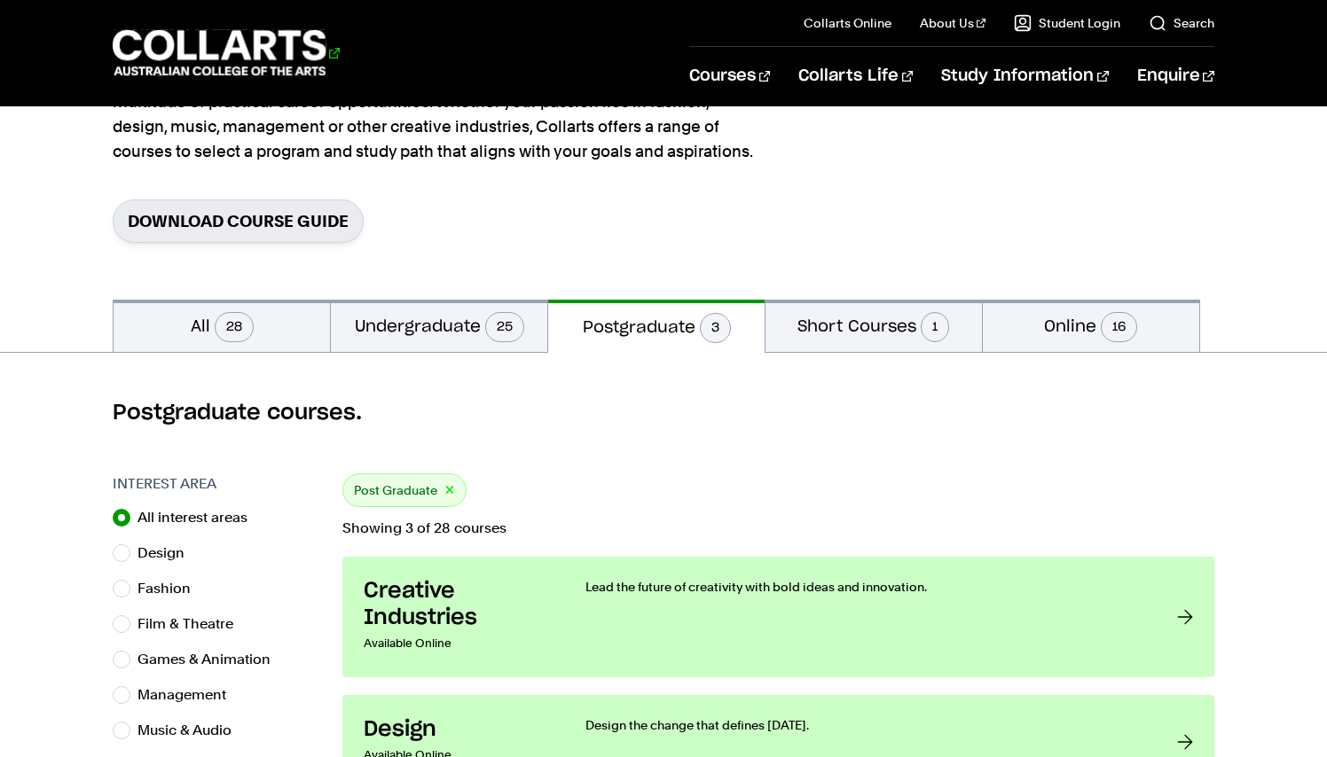
scroll to position [148, 0]
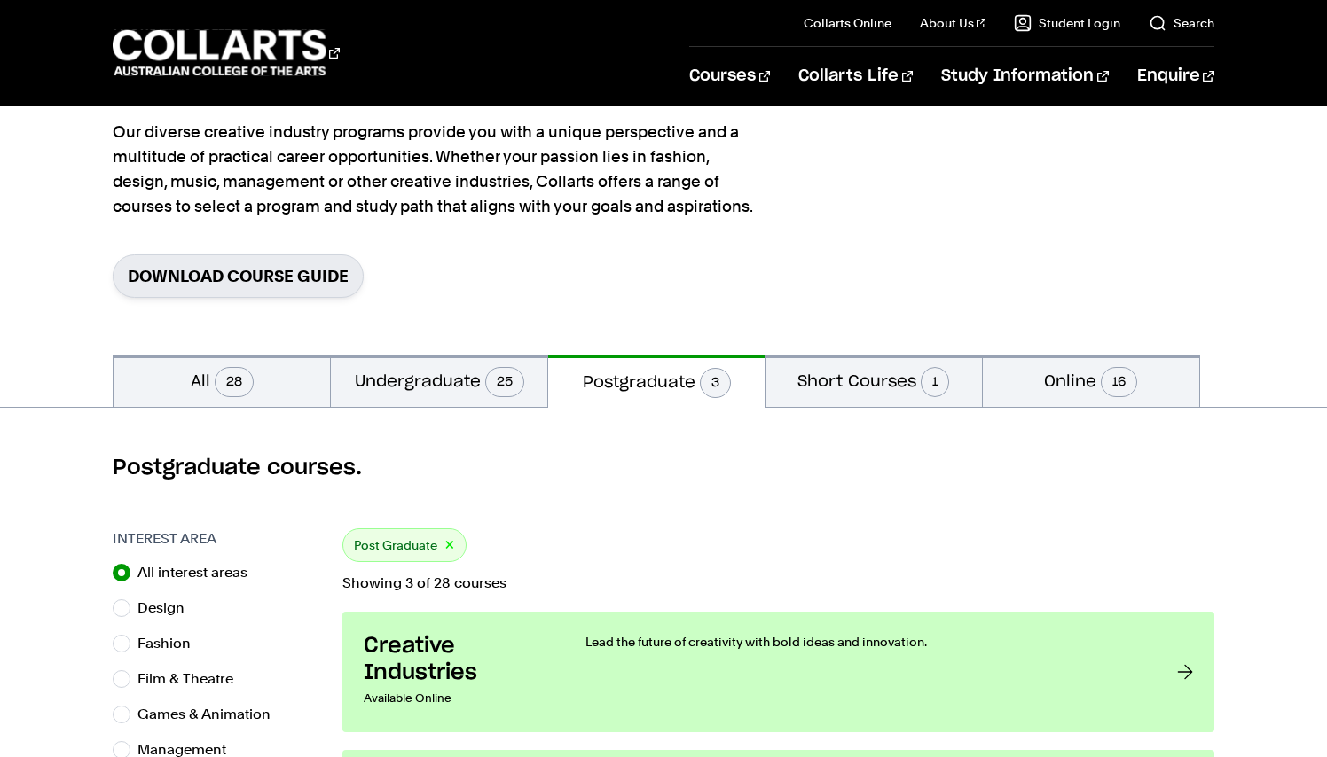
scroll to position [194, 0]
